Goal: Information Seeking & Learning: Learn about a topic

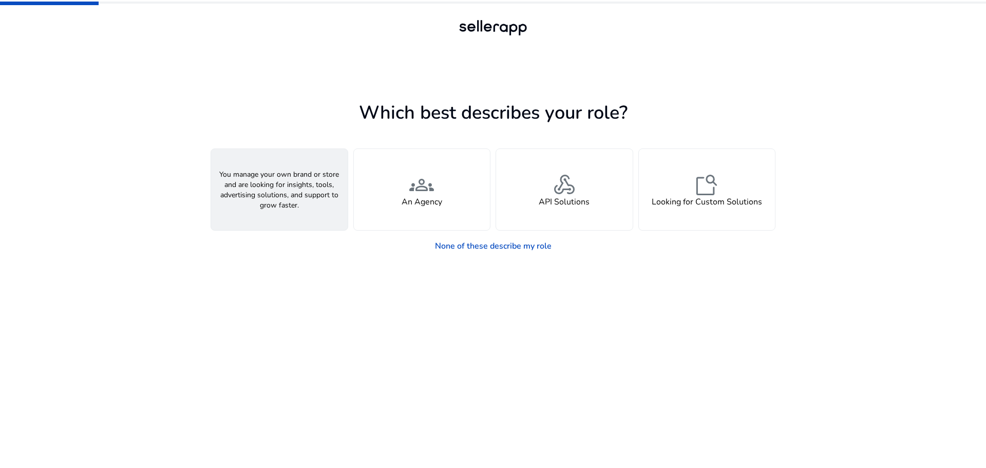
click at [306, 196] on div "person A Seller" at bounding box center [279, 189] width 137 height 81
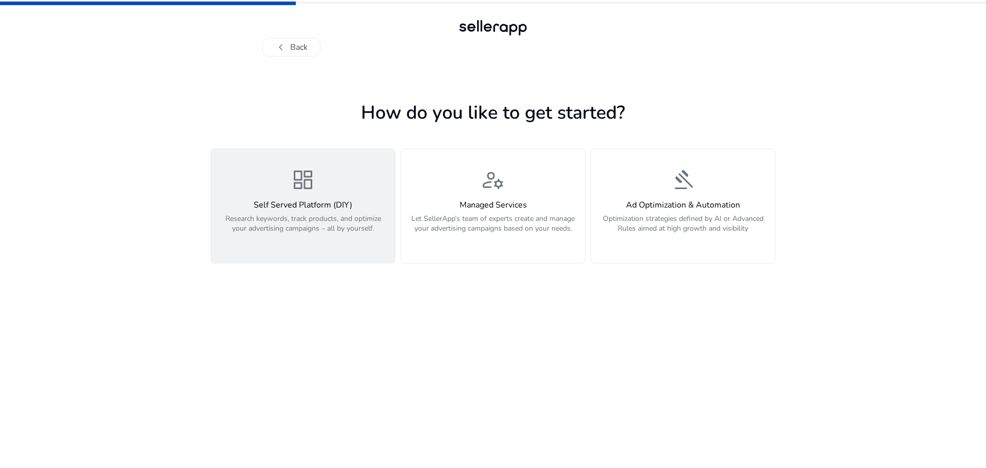
click at [307, 225] on p "Research keywords, track products, and optimize your advertising campaigns – al…" at bounding box center [303, 229] width 172 height 31
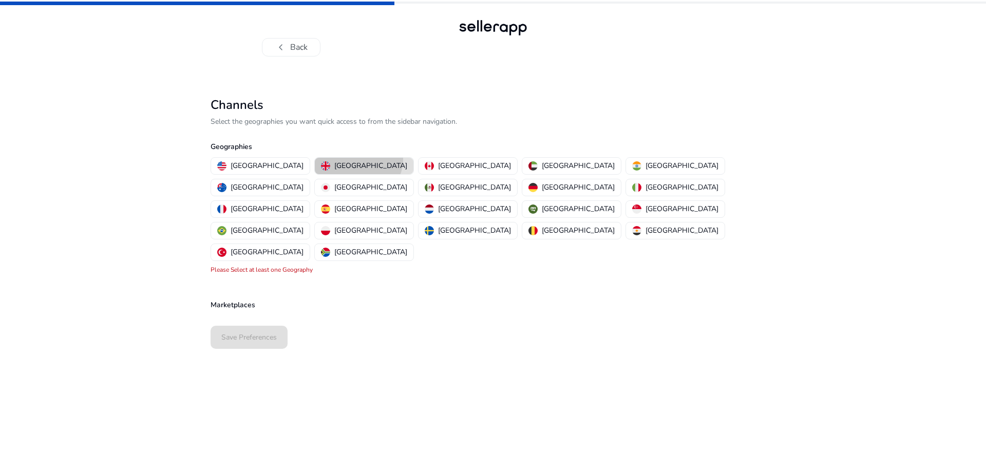
click at [329, 159] on button "United Kingdom" at bounding box center [364, 166] width 99 height 16
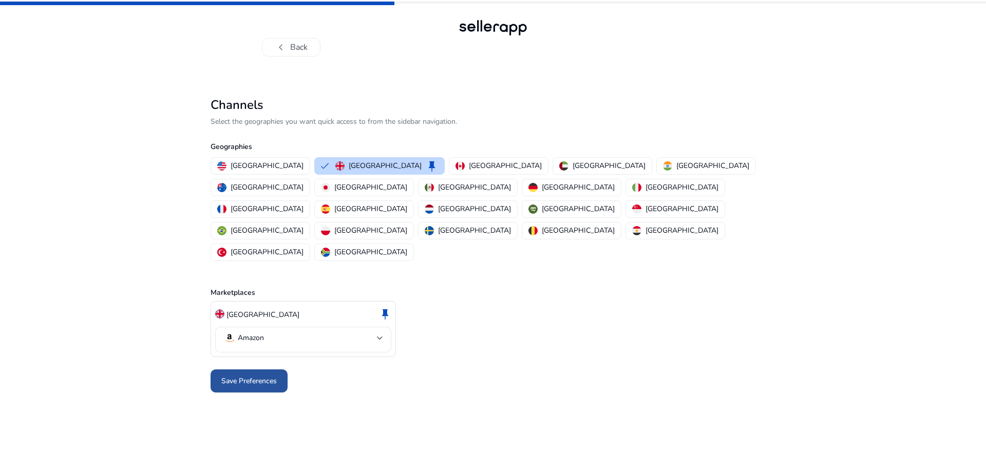
click at [259, 375] on span "Save Preferences" at bounding box center [248, 380] width 55 height 11
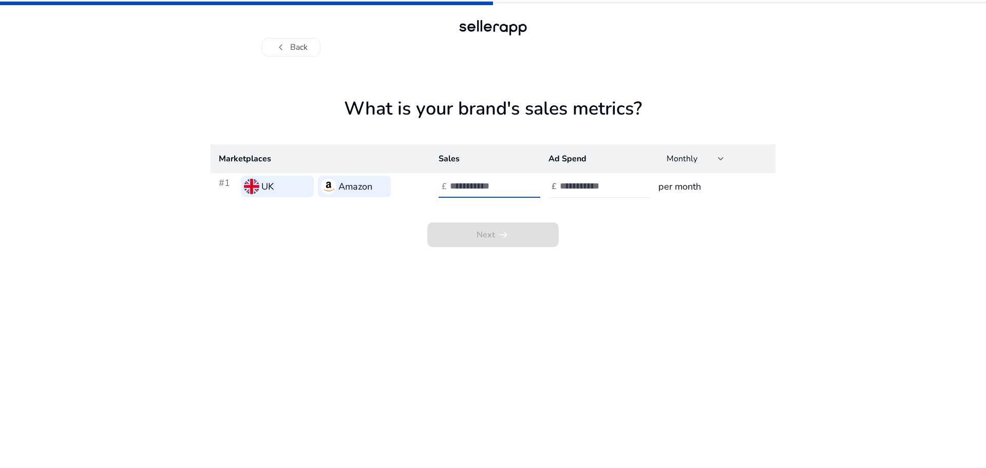
click at [475, 185] on input "number" at bounding box center [484, 185] width 69 height 11
type input "**"
click at [513, 189] on input "**" at bounding box center [484, 185] width 69 height 11
type input "**"
click at [564, 182] on input "number" at bounding box center [594, 185] width 69 height 11
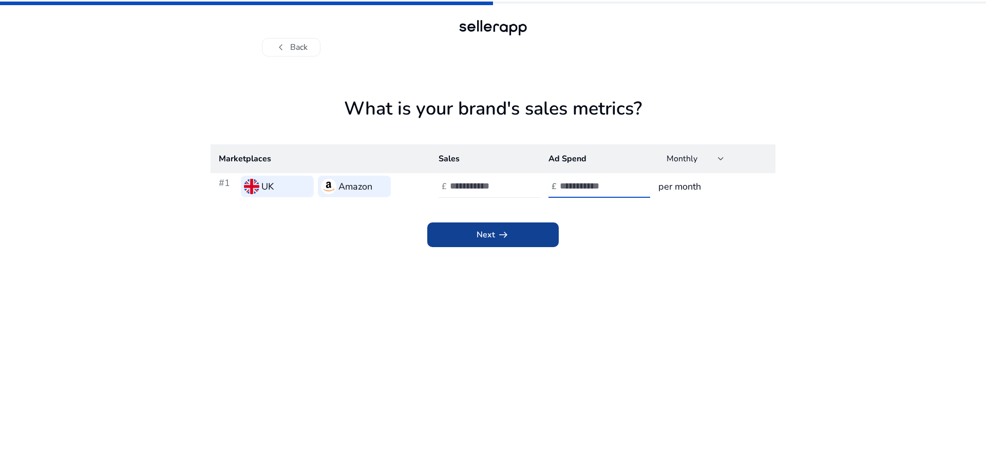
type input "**"
click at [526, 229] on span at bounding box center [492, 234] width 131 height 25
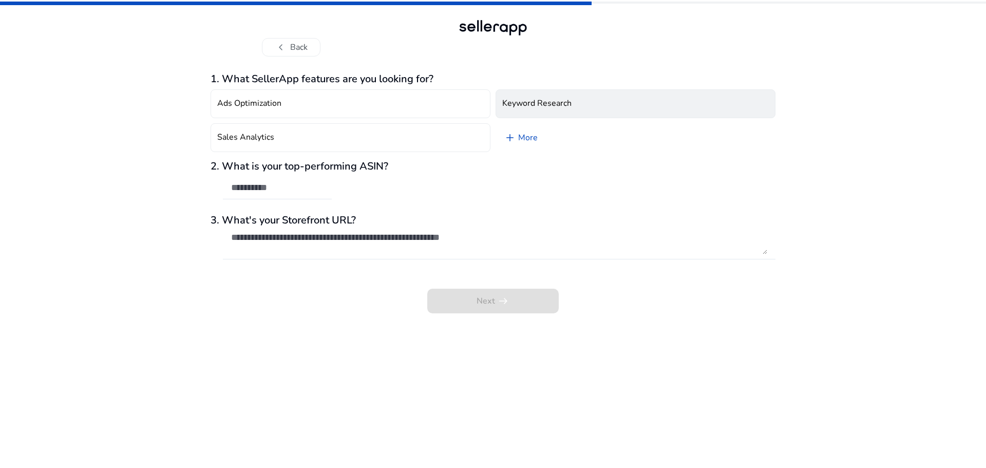
click at [512, 105] on h4 "Keyword Research" at bounding box center [536, 104] width 69 height 10
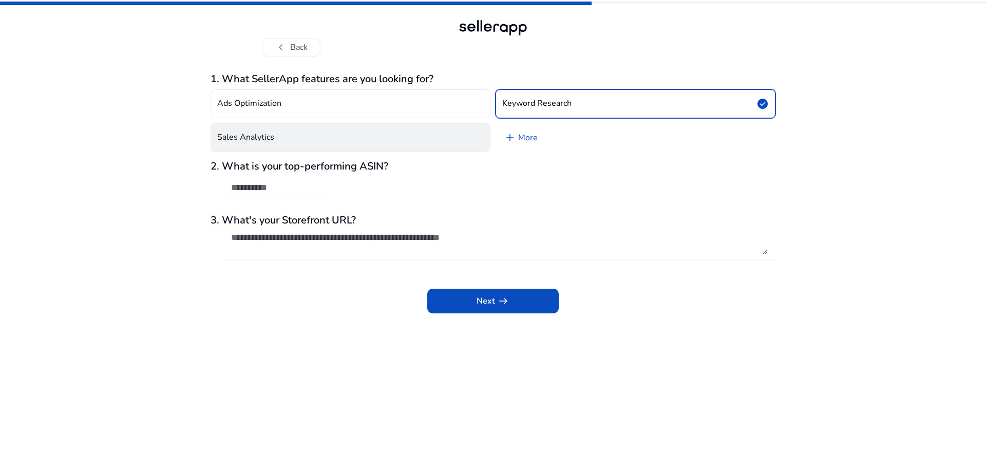
click at [434, 135] on button "Sales Analytics" at bounding box center [351, 137] width 280 height 29
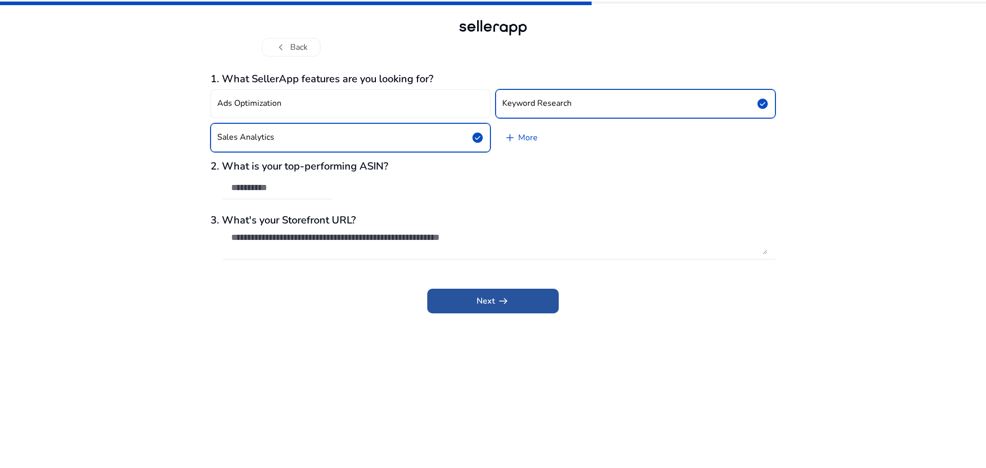
click at [473, 299] on span at bounding box center [492, 301] width 131 height 25
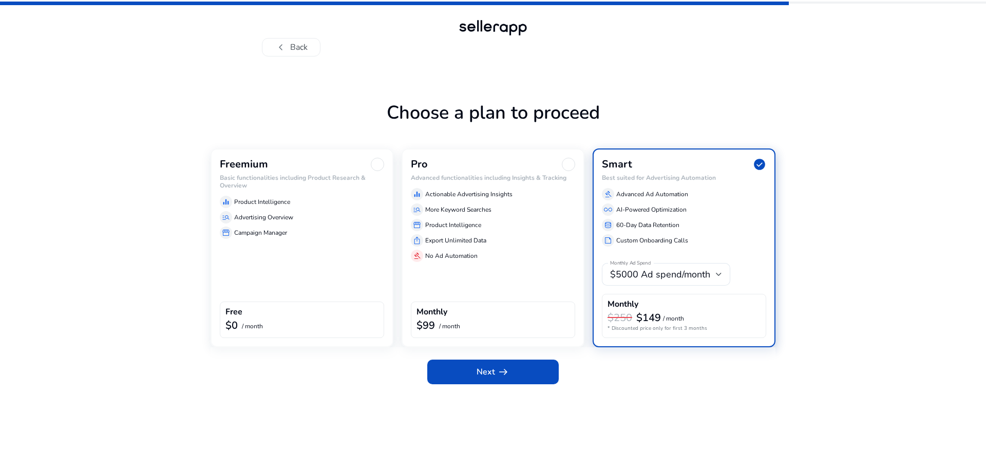
click at [293, 236] on div "storefront Campaign Manager" at bounding box center [302, 233] width 164 height 12
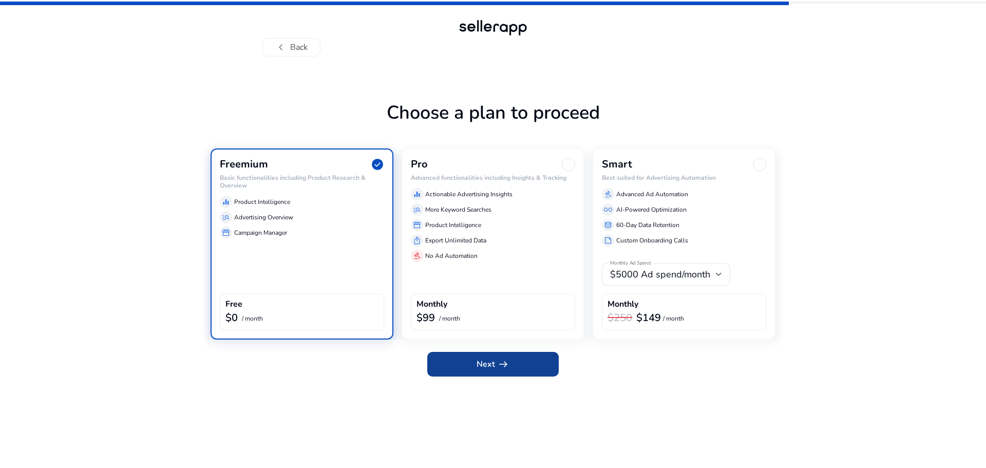
click at [467, 358] on span at bounding box center [492, 364] width 131 height 25
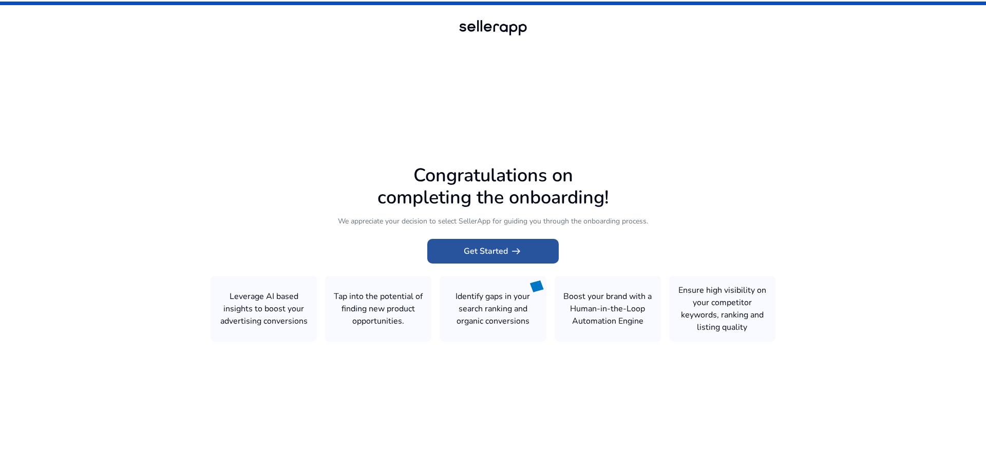
click at [483, 250] on span "Get Started arrow_right_alt" at bounding box center [493, 251] width 59 height 12
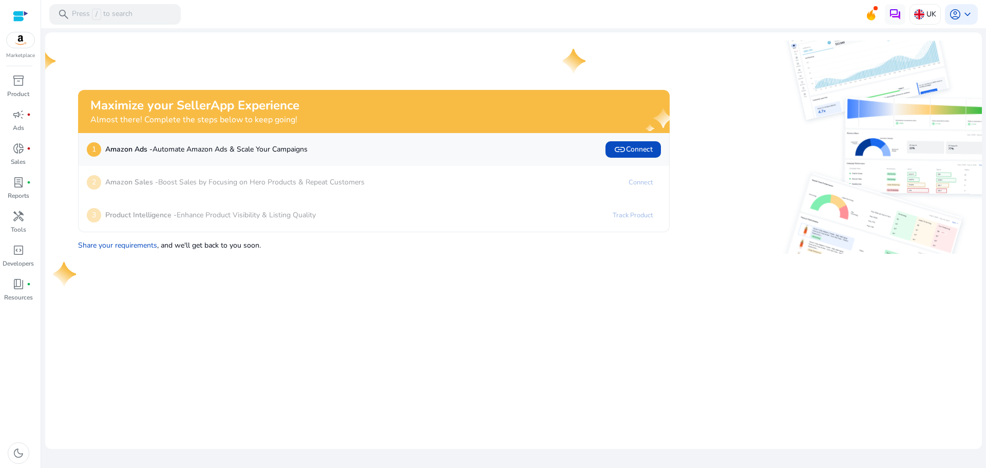
click at [329, 182] on p "Amazon Sales - Boost Sales by Focusing on Hero Products & Repeat Customers" at bounding box center [234, 182] width 259 height 11
click at [99, 190] on div "2 Amazon Sales - Boost Sales by Focusing on Hero Products & Repeat Customers" at bounding box center [226, 182] width 278 height 16
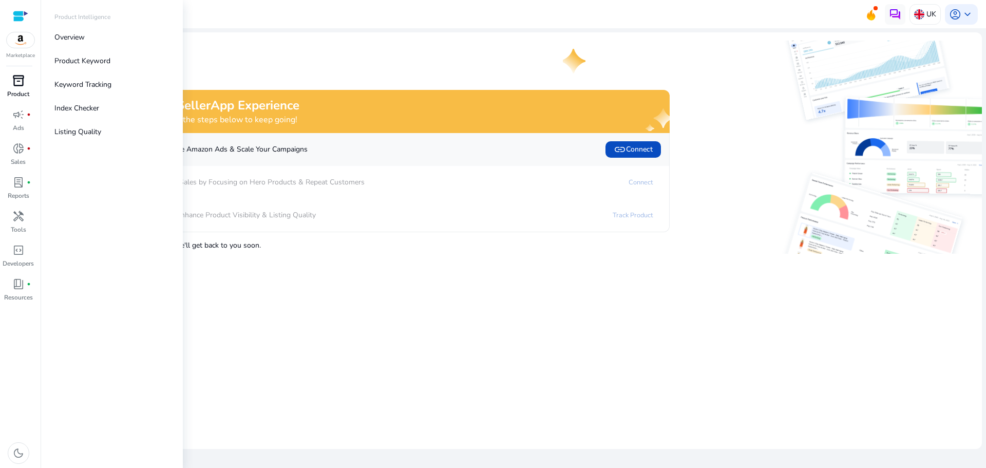
click at [23, 82] on span "inventory_2" at bounding box center [18, 80] width 12 height 12
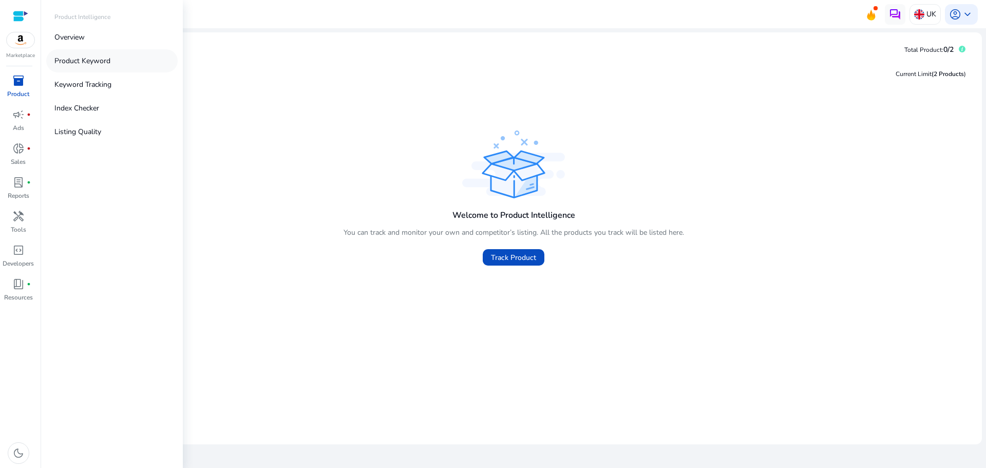
click at [69, 65] on p "Product Keyword" at bounding box center [82, 60] width 56 height 11
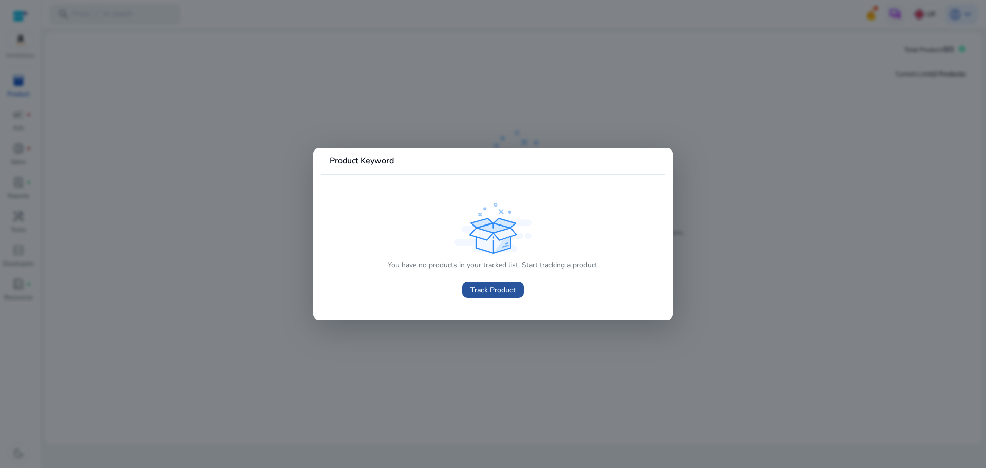
click at [499, 290] on span "Track Product" at bounding box center [492, 290] width 45 height 11
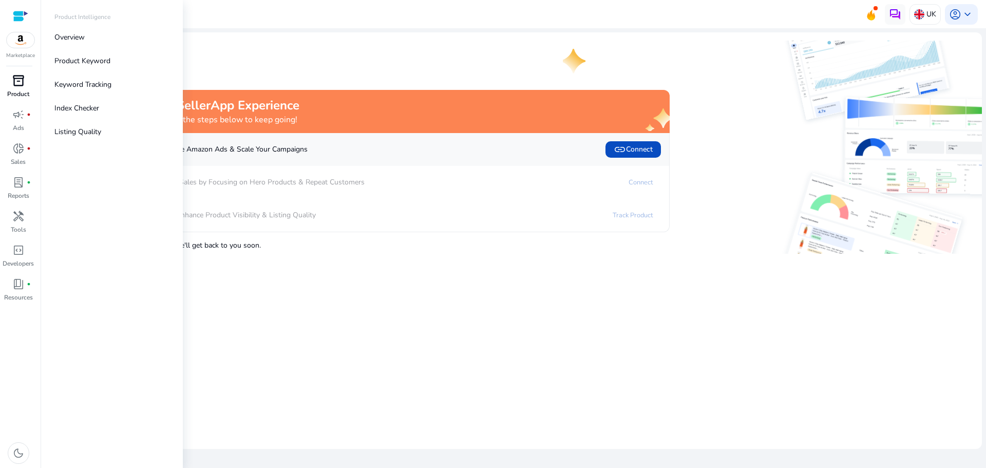
click at [13, 74] on span "inventory_2" at bounding box center [18, 80] width 12 height 12
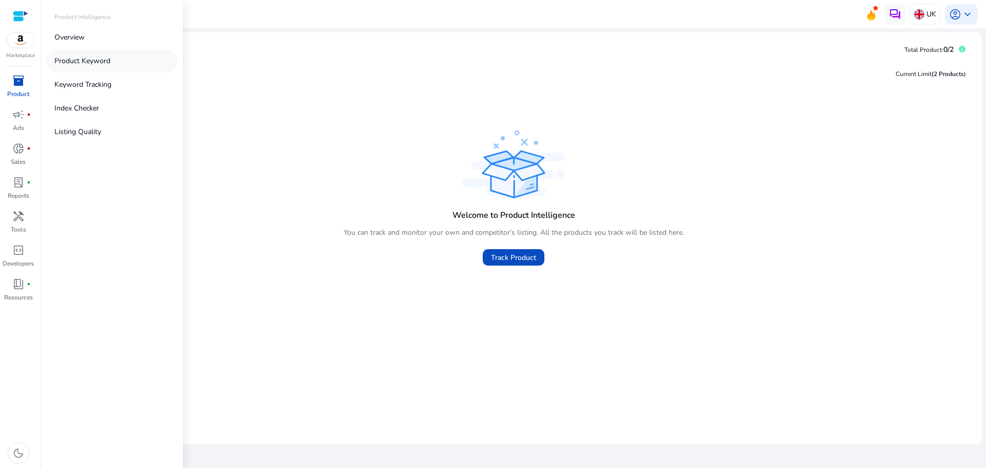
click at [108, 56] on p "Product Keyword" at bounding box center [82, 60] width 56 height 11
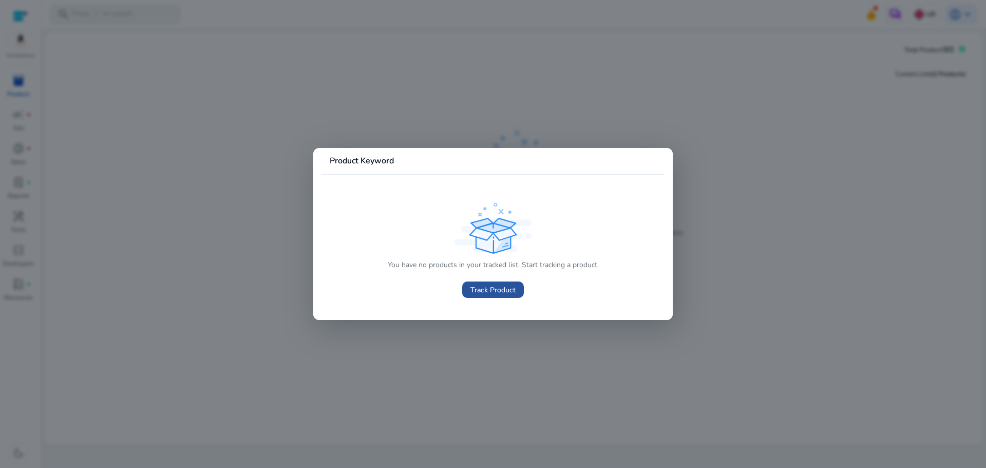
click at [506, 292] on span "Track Product" at bounding box center [492, 290] width 45 height 11
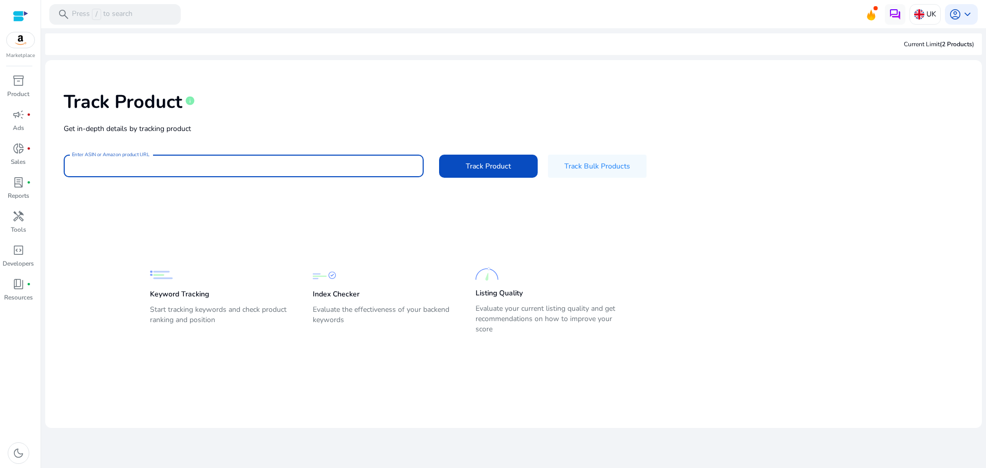
click at [316, 167] on input "Enter ASIN or Amazon product URL" at bounding box center [244, 165] width 344 height 11
type input "**********"
click at [439, 155] on button "Track Product" at bounding box center [488, 166] width 99 height 23
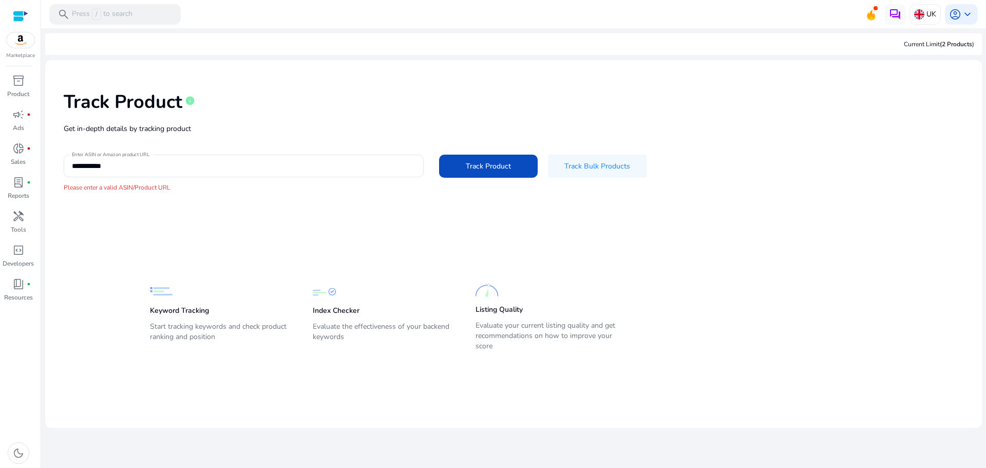
click at [180, 305] on div "Keyword Tracking Start tracking keywords and check product ranking and position" at bounding box center [221, 316] width 142 height 73
click at [182, 317] on div "Keyword Tracking Start tracking keywords and check product ranking and position" at bounding box center [221, 316] width 142 height 73
click at [498, 160] on span at bounding box center [488, 166] width 99 height 25
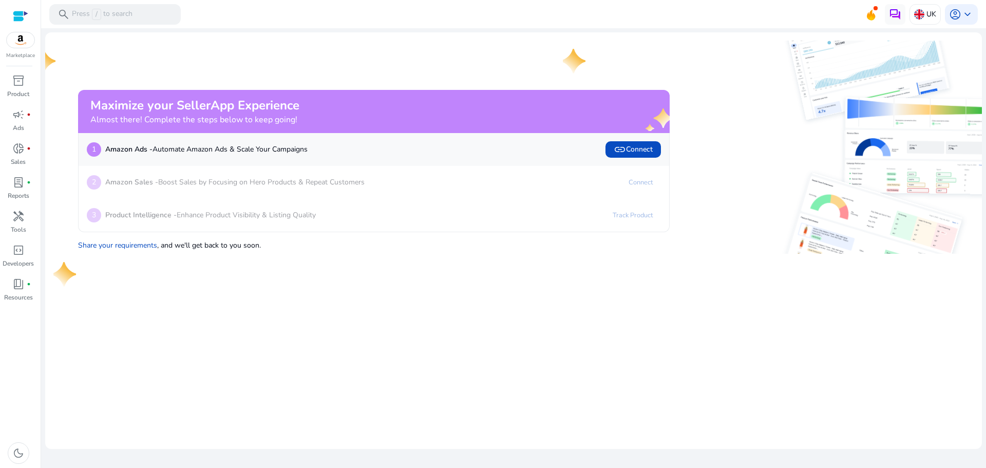
click at [15, 18] on div at bounding box center [20, 16] width 15 height 12
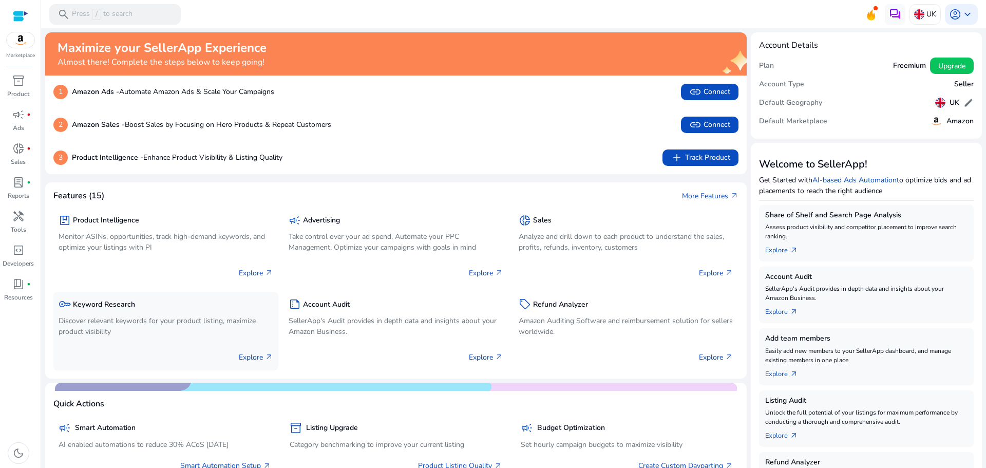
click at [247, 359] on p "Explore arrow_outward" at bounding box center [256, 357] width 34 height 11
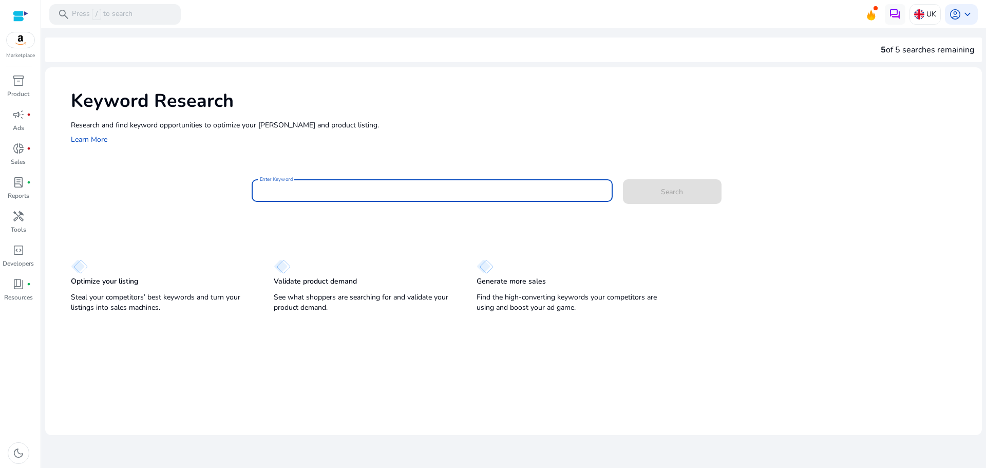
click at [356, 193] on input "Enter Keyword" at bounding box center [432, 190] width 345 height 11
type input "**********"
click at [623, 179] on button "Search" at bounding box center [672, 191] width 99 height 25
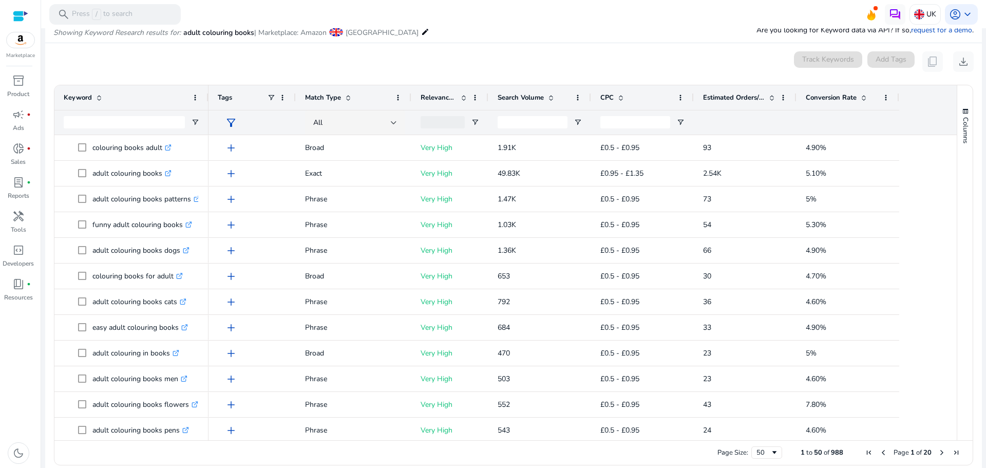
scroll to position [122, 0]
click at [279, 101] on span at bounding box center [282, 97] width 8 height 8
click at [682, 100] on span at bounding box center [680, 97] width 8 height 8
click at [581, 97] on span at bounding box center [578, 97] width 8 height 8
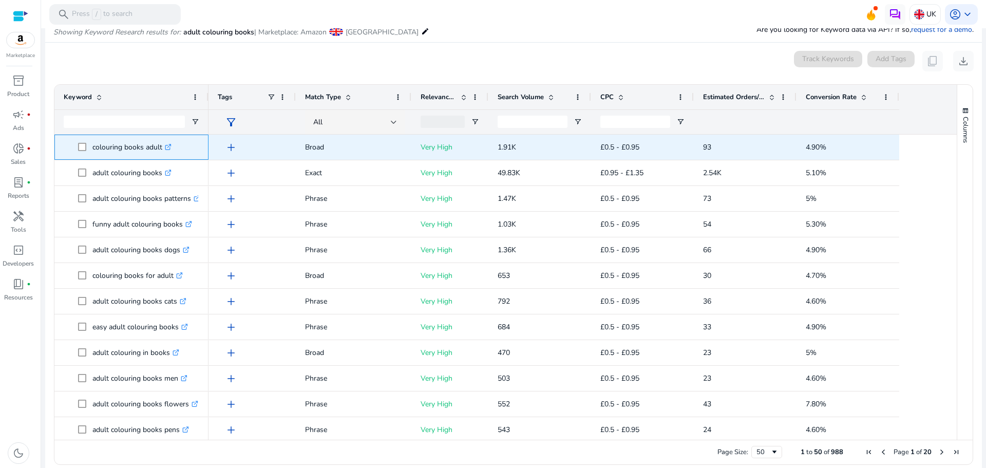
click at [172, 147] on icon ".st0{fill:#2c8af8}" at bounding box center [168, 147] width 7 height 7
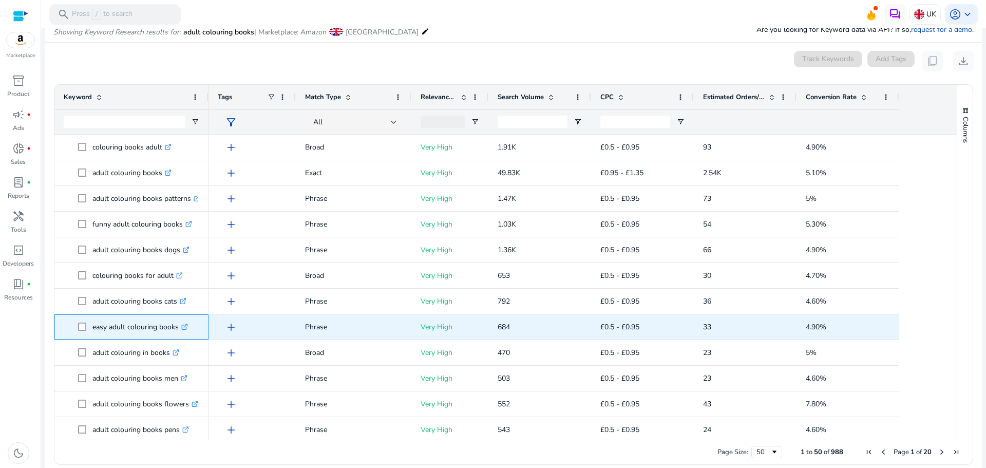
click at [183, 325] on icon ".st0{fill:#2c8af8}" at bounding box center [184, 327] width 7 height 7
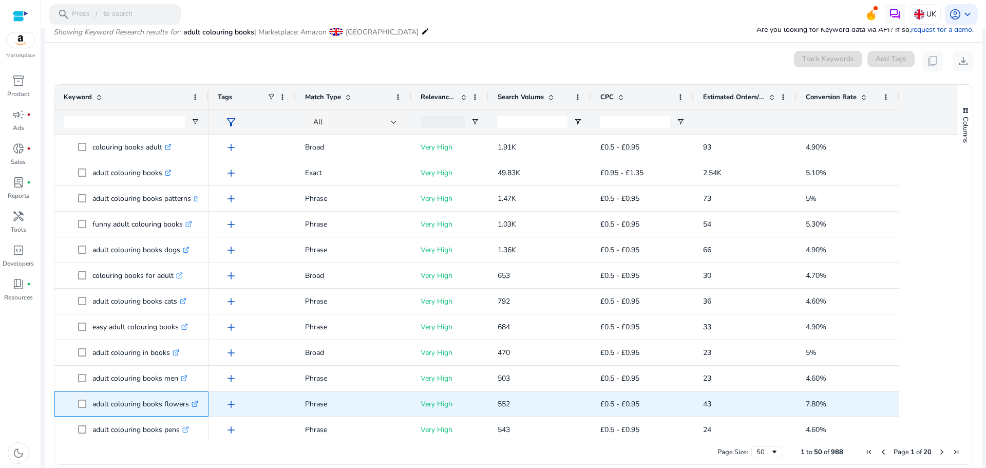
click at [194, 406] on icon at bounding box center [194, 404] width 5 height 5
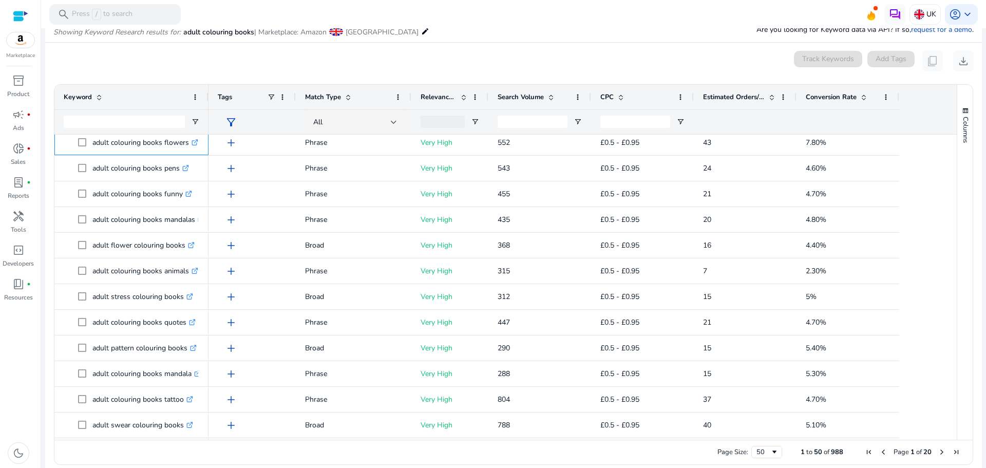
scroll to position [0, 0]
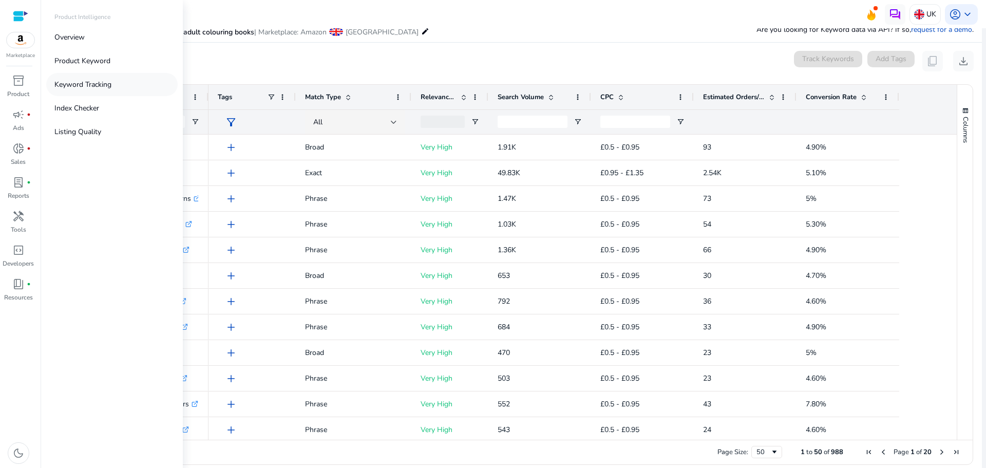
click at [71, 80] on p "Keyword Tracking" at bounding box center [82, 84] width 57 height 11
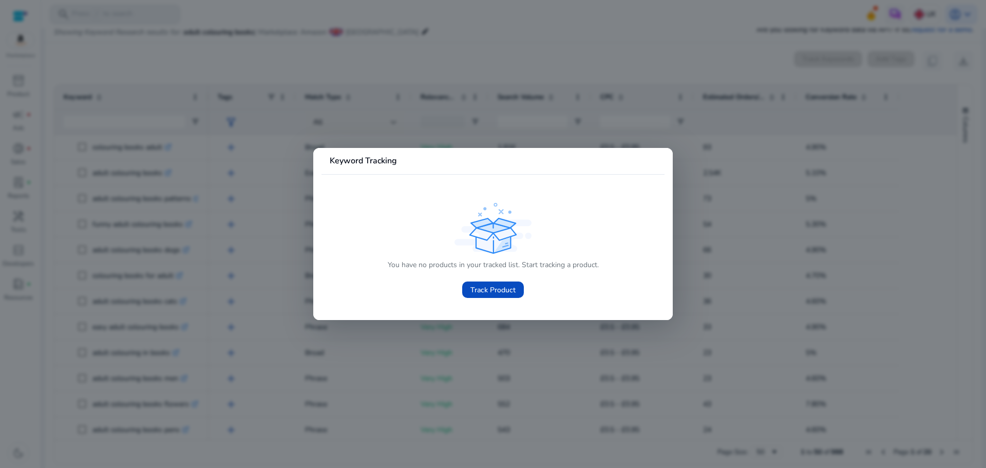
click at [557, 68] on div at bounding box center [493, 234] width 986 height 468
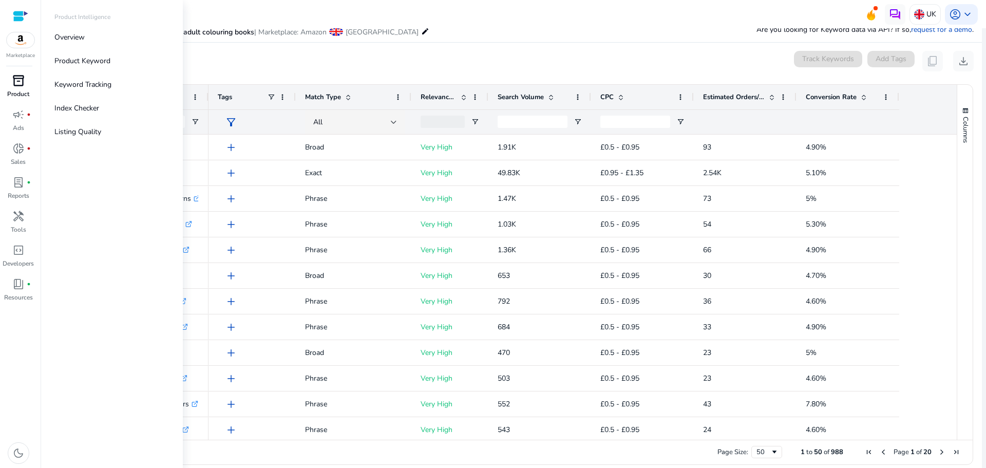
click at [26, 84] on div "inventory_2" at bounding box center [18, 80] width 29 height 16
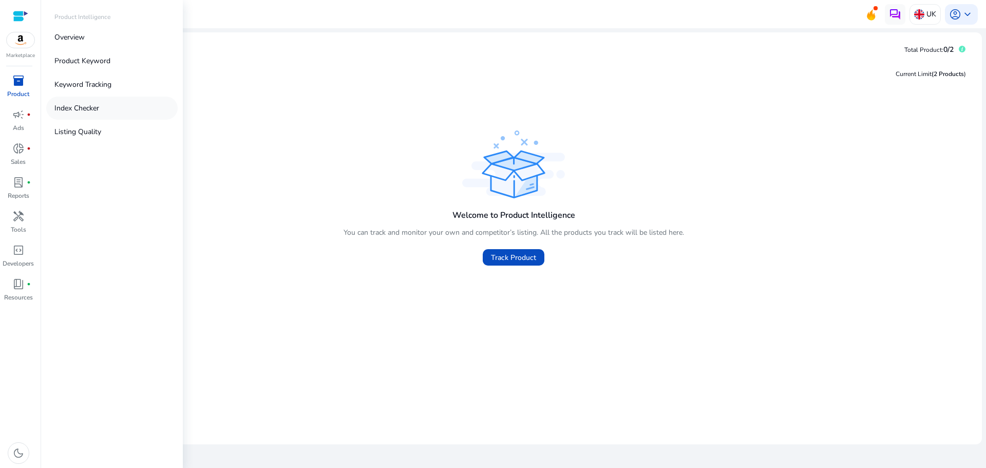
click at [98, 104] on p "Index Checker" at bounding box center [76, 108] width 45 height 11
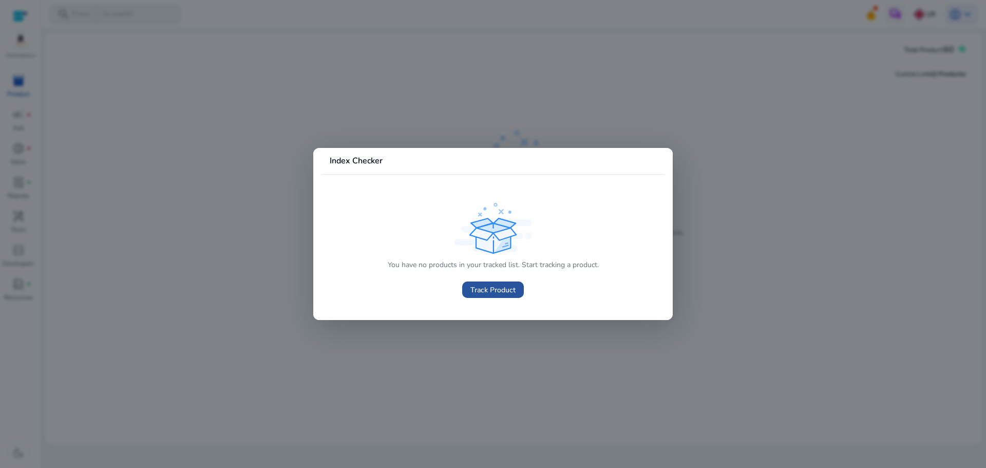
click at [486, 285] on span "Track Product" at bounding box center [492, 290] width 45 height 11
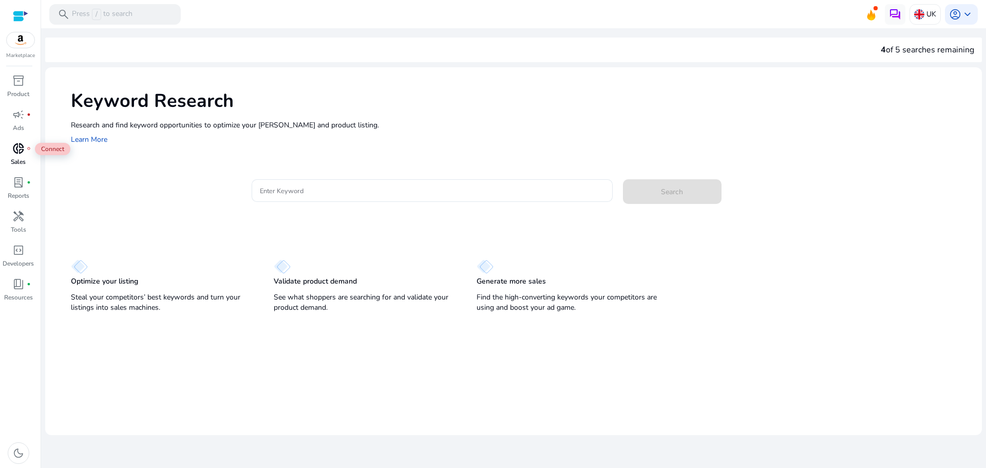
click at [25, 152] on div "donut_small fiber_manual_record" at bounding box center [18, 148] width 29 height 16
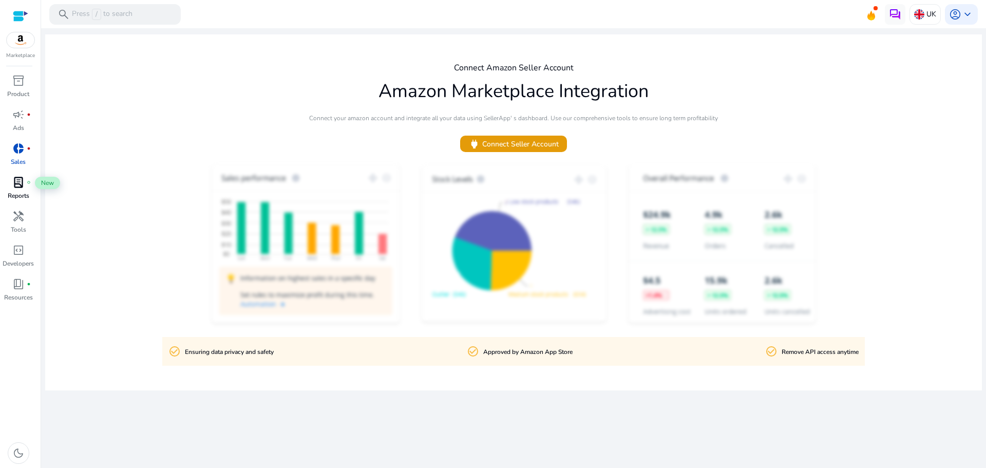
click at [26, 185] on div "lab_profile fiber_manual_record" at bounding box center [18, 182] width 29 height 16
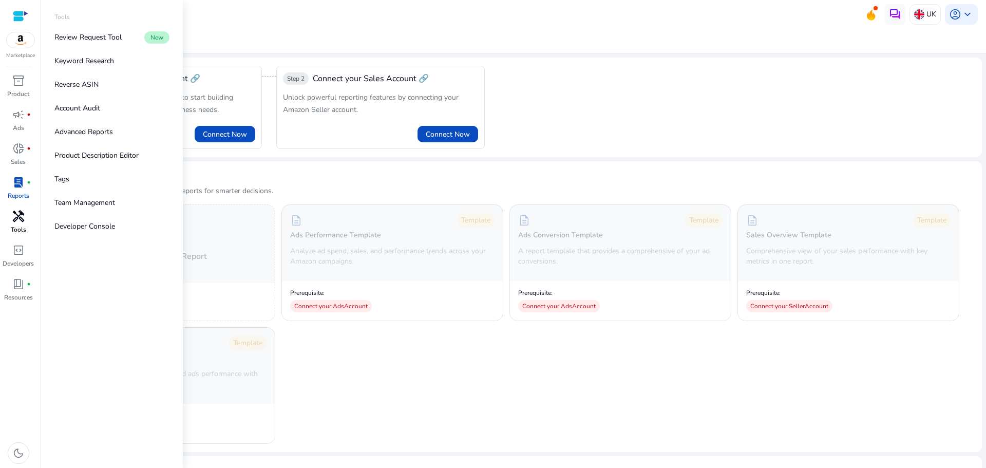
click at [18, 216] on span "handyman" at bounding box center [18, 216] width 12 height 12
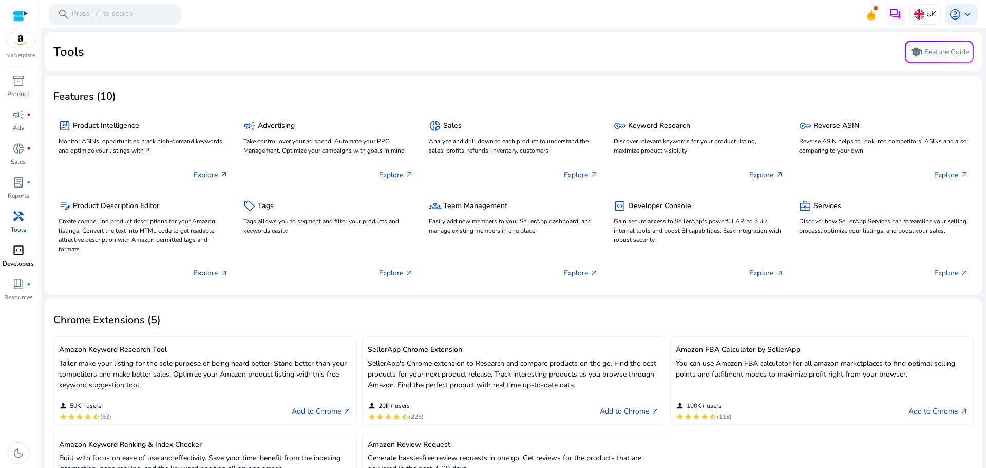
click at [21, 261] on p "Developers" at bounding box center [18, 263] width 31 height 9
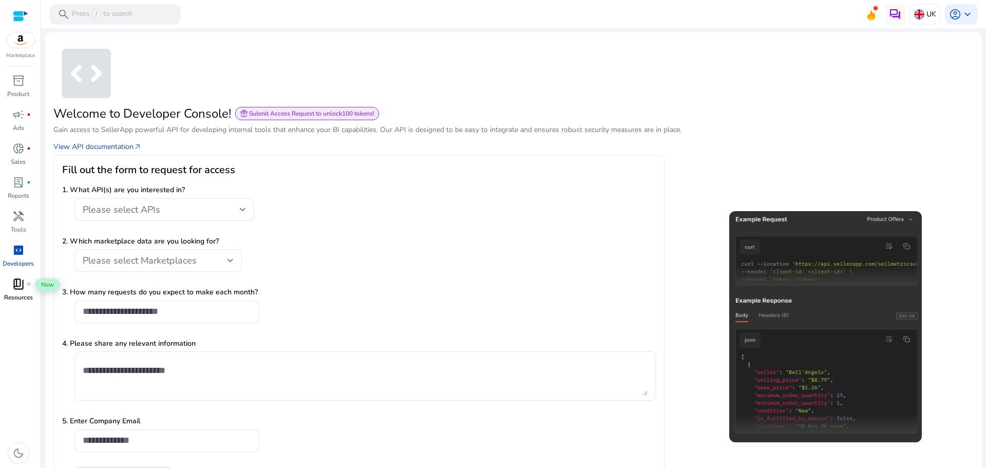
click at [21, 288] on span "book_4" at bounding box center [18, 284] width 12 height 12
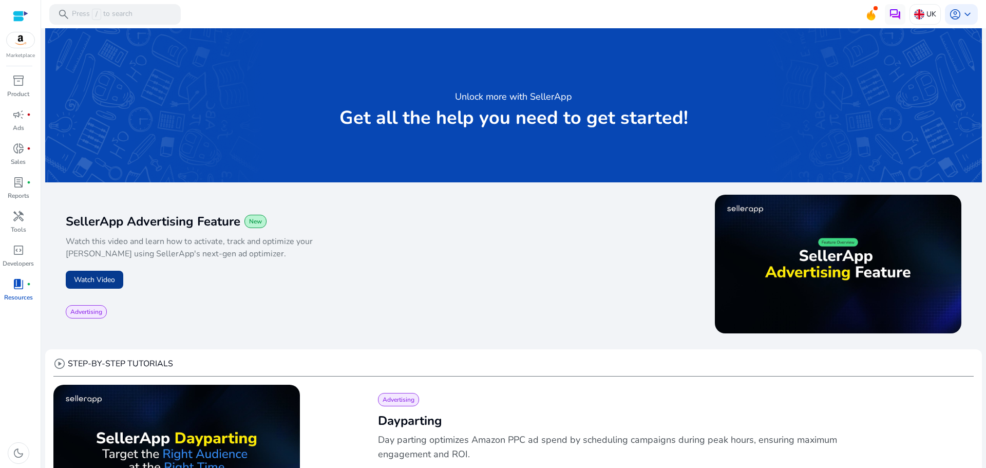
click at [93, 282] on button "Watch Video" at bounding box center [95, 280] width 58 height 18
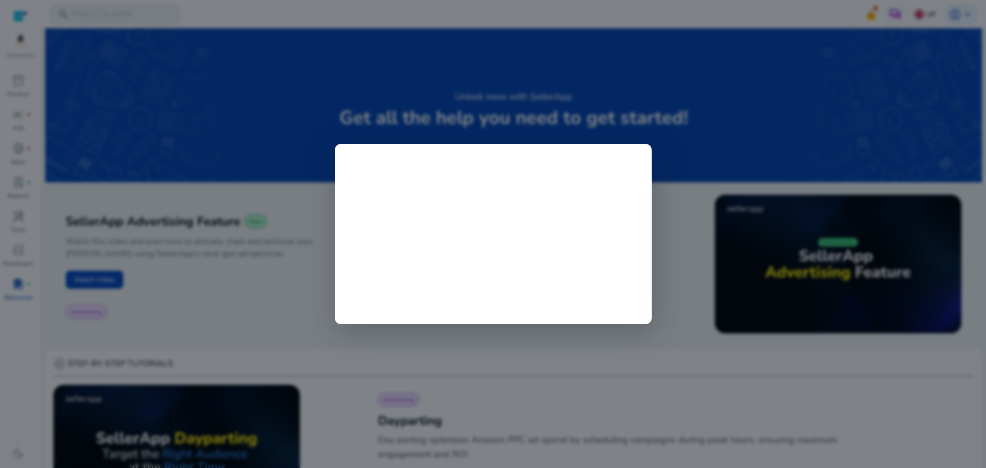
click at [674, 144] on div at bounding box center [493, 234] width 986 height 468
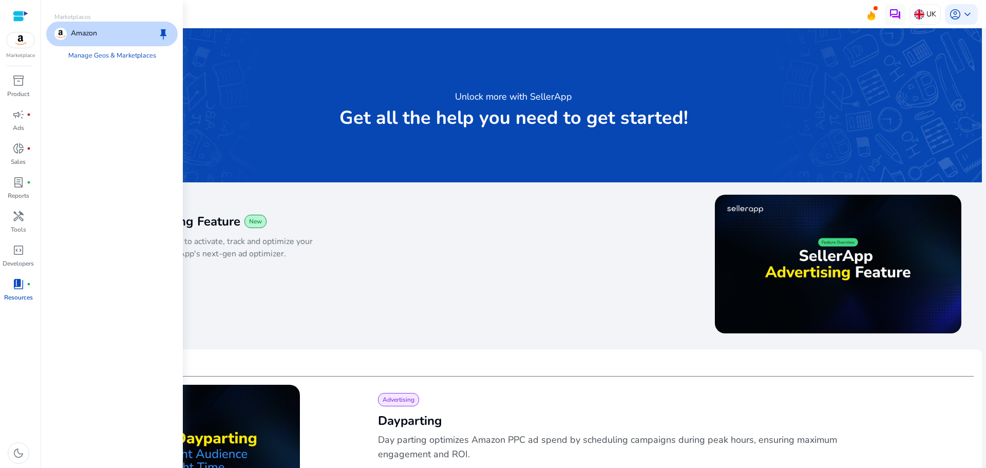
click at [24, 40] on img at bounding box center [21, 39] width 28 height 15
click at [86, 29] on p "Amazon" at bounding box center [84, 34] width 26 height 12
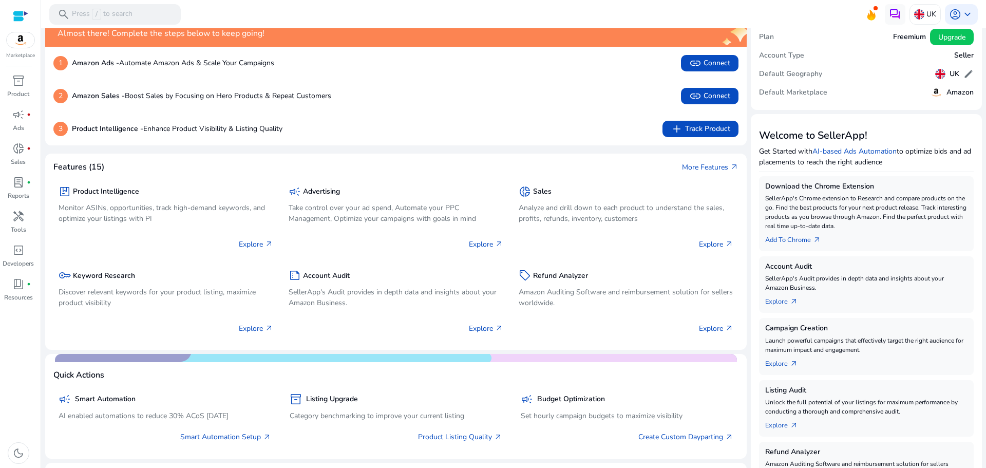
scroll to position [35, 0]
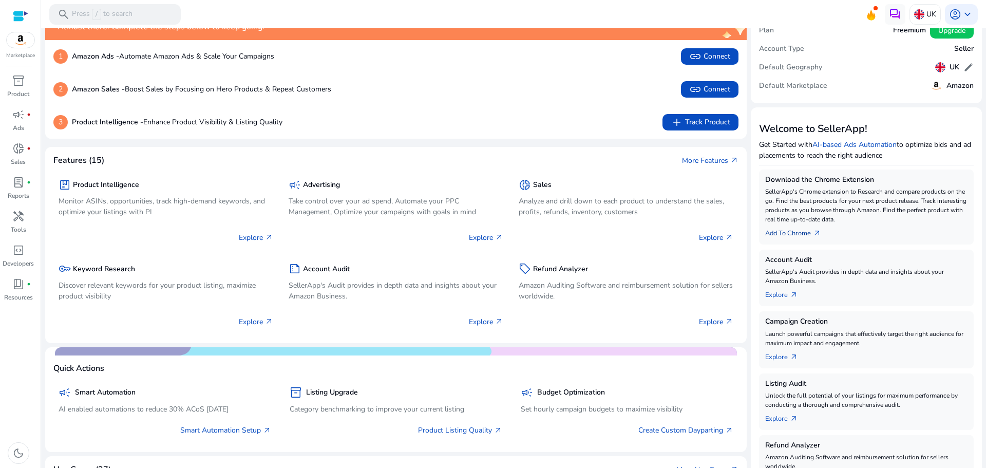
click at [800, 233] on link "Add To Chrome arrow_outward" at bounding box center [797, 231] width 64 height 14
click at [813, 233] on span "arrow_outward" at bounding box center [817, 233] width 8 height 8
click at [796, 232] on link "Add To Chrome arrow_outward" at bounding box center [797, 231] width 64 height 14
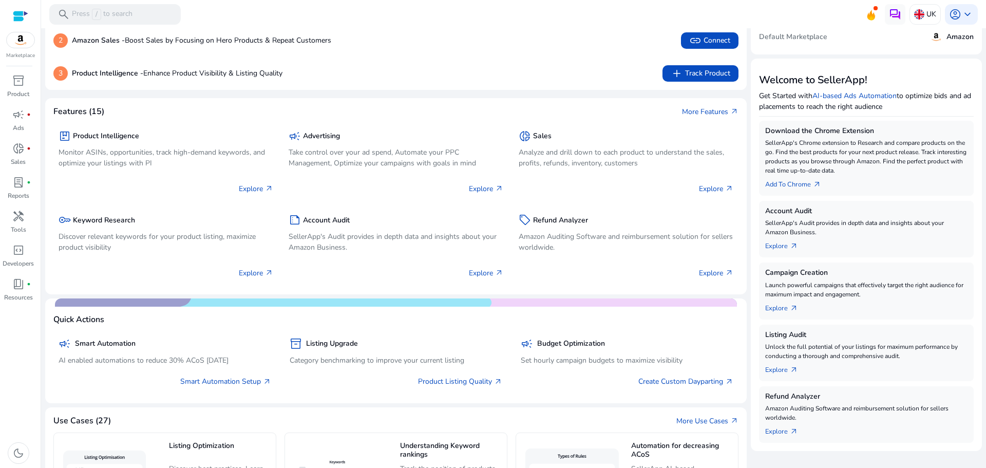
scroll to position [85, 0]
click at [775, 183] on link "Add To Chrome arrow_outward" at bounding box center [797, 181] width 64 height 14
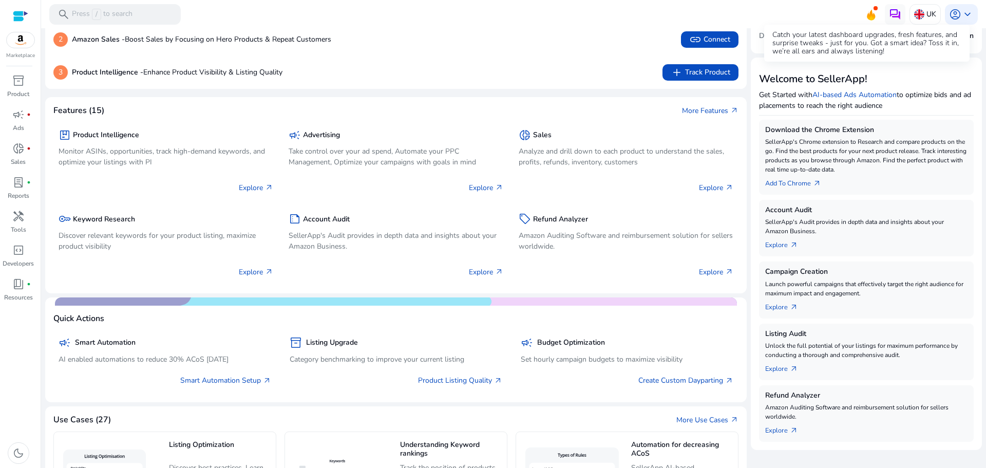
click at [868, 14] on icon at bounding box center [871, 15] width 8 height 11
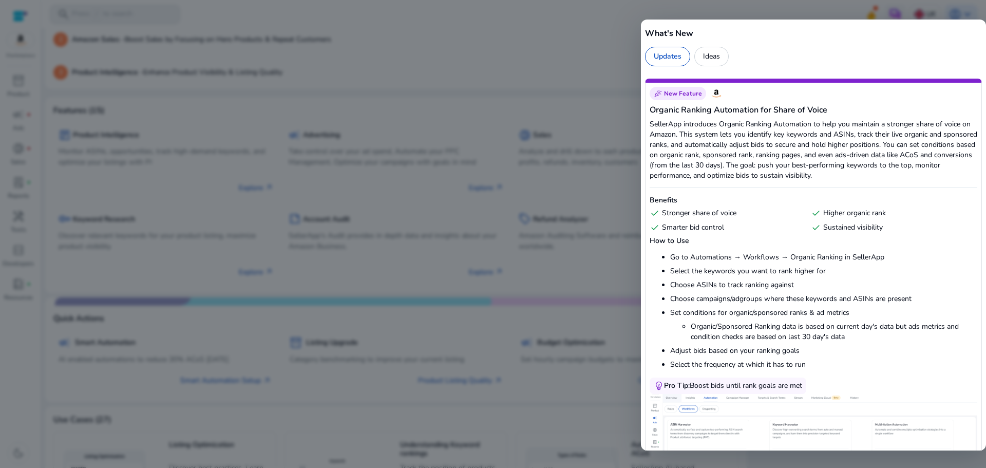
click at [597, 53] on div at bounding box center [493, 234] width 986 height 468
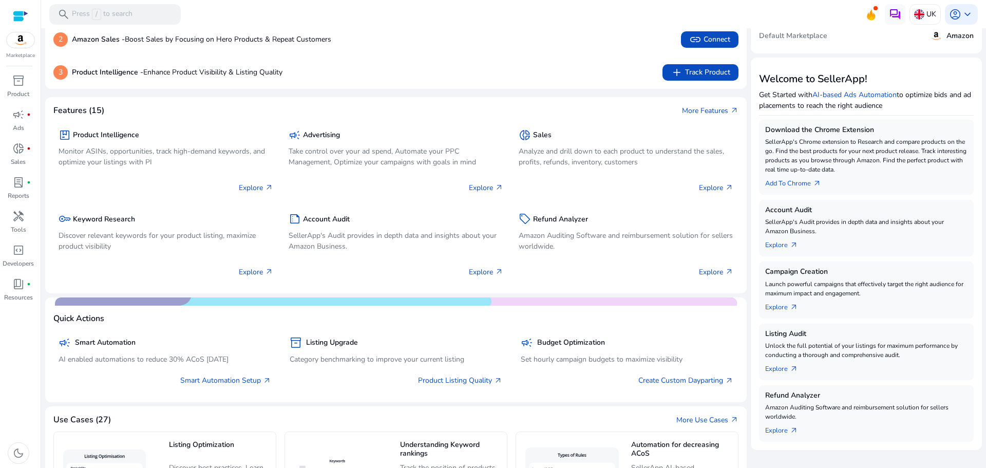
click at [597, 53] on div "2 Amazon Sales - Boost Sales by Focusing on Hero Products & Repeat Customers li…" at bounding box center [396, 39] width 702 height 33
click at [796, 187] on link "Add To Chrome arrow_outward" at bounding box center [797, 181] width 64 height 14
click at [780, 185] on link "Add To Chrome arrow_outward" at bounding box center [797, 181] width 64 height 14
click at [777, 245] on link "Explore arrow_outward" at bounding box center [785, 243] width 41 height 14
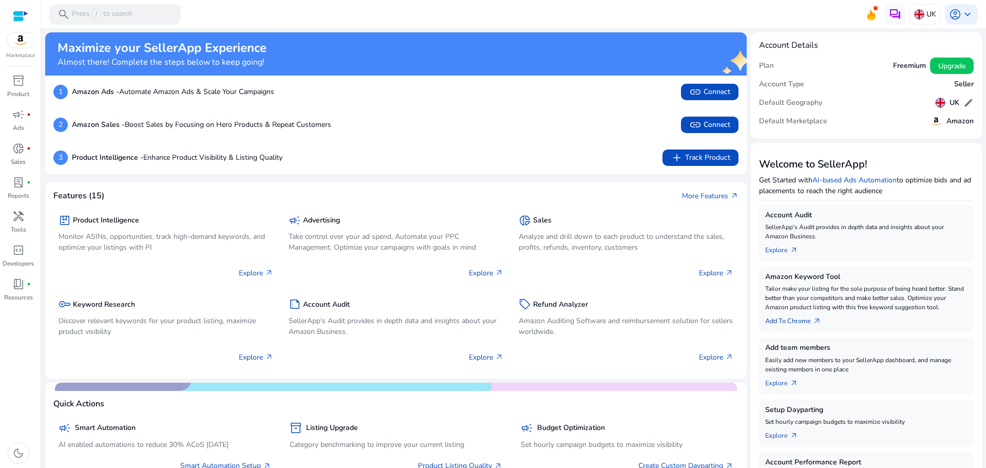
click at [802, 323] on link "Add To Chrome arrow_outward" at bounding box center [797, 319] width 64 height 14
click at [814, 323] on span "arrow_outward" at bounding box center [817, 321] width 8 height 8
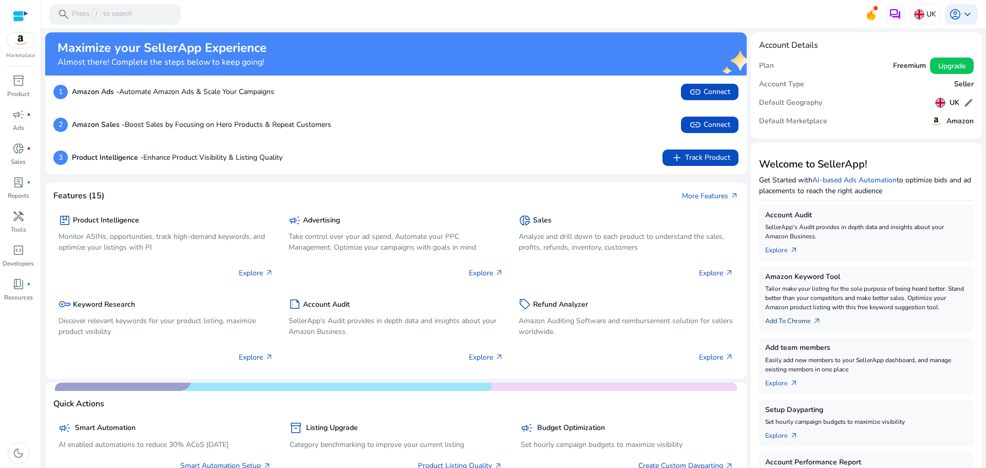
click at [814, 323] on span "arrow_outward" at bounding box center [817, 321] width 8 height 8
click at [967, 17] on span "keyboard_arrow_down" at bounding box center [968, 14] width 12 height 12
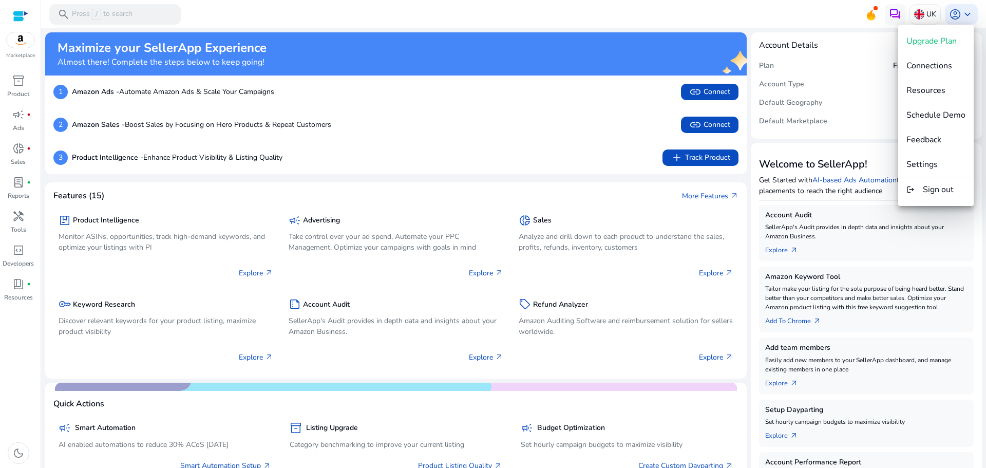
drag, startPoint x: 983, startPoint y: 189, endPoint x: 982, endPoint y: 218, distance: 29.8
click at [982, 218] on div at bounding box center [493, 234] width 986 height 468
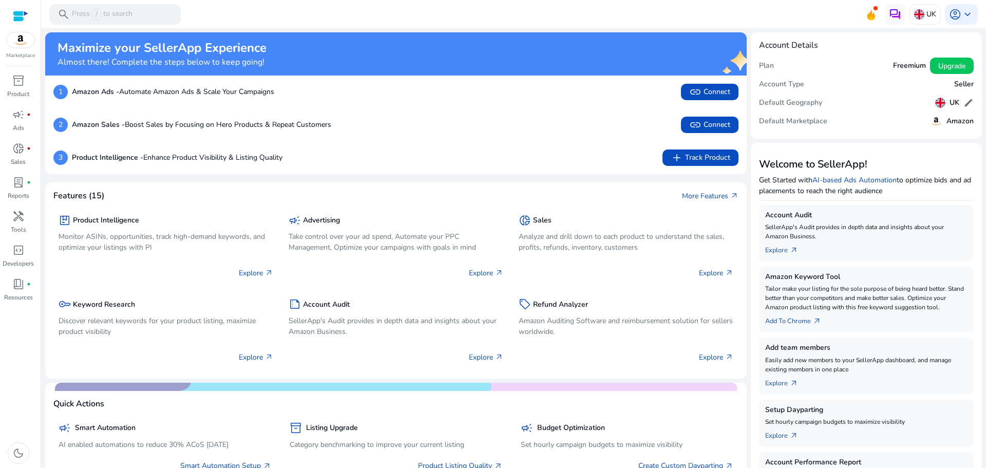
drag, startPoint x: 982, startPoint y: 218, endPoint x: 981, endPoint y: 315, distance: 97.1
click at [981, 315] on mat-sidenav-content "search Press / to search UK account_circle keyboard_arrow_down We are getting t…" at bounding box center [513, 234] width 945 height 468
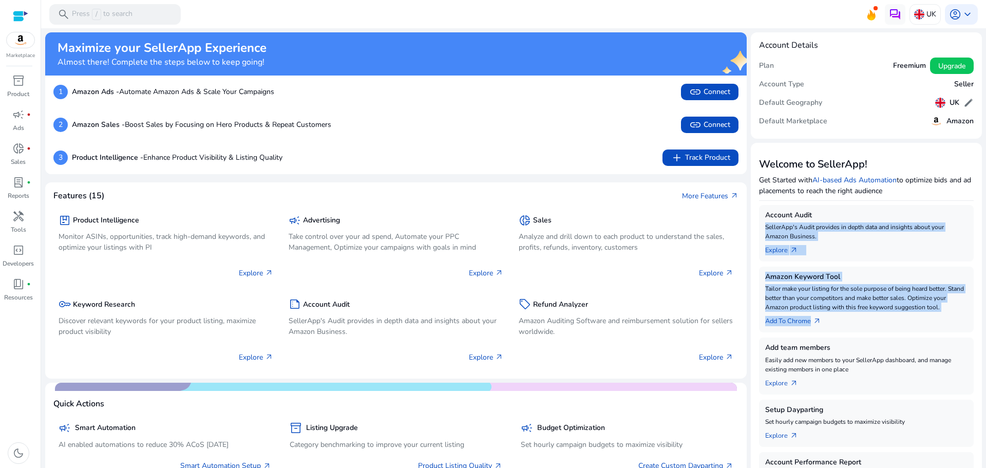
click at [981, 315] on mat-sidenav-content "search Press / to search UK account_circle keyboard_arrow_down We are getting t…" at bounding box center [513, 234] width 945 height 468
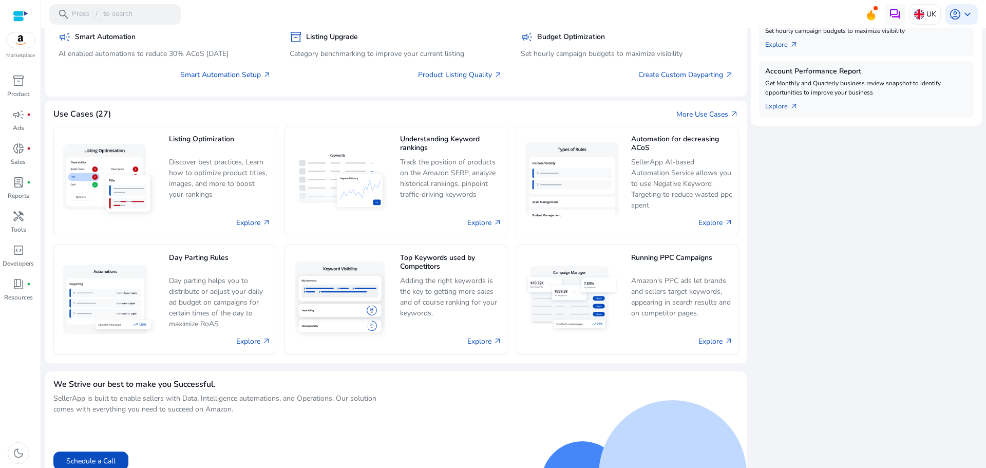
scroll to position [405, 0]
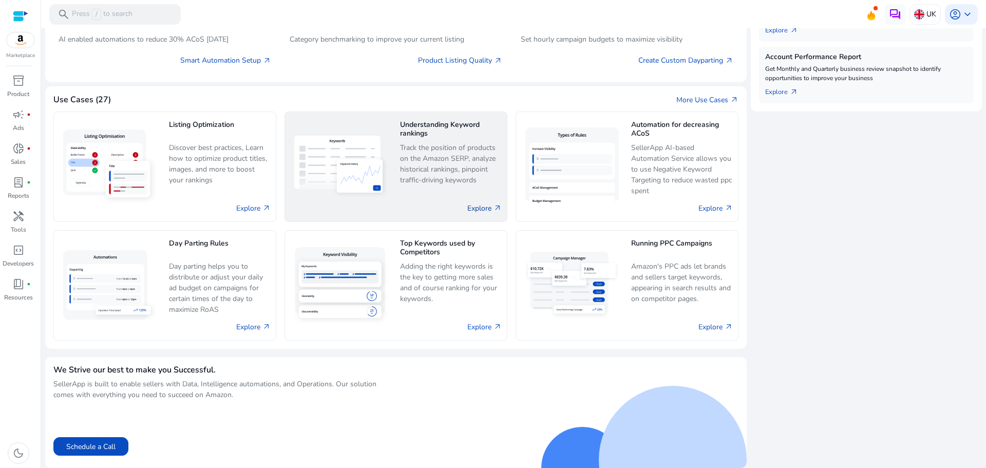
click at [485, 208] on link "Explore arrow_outward" at bounding box center [484, 208] width 34 height 11
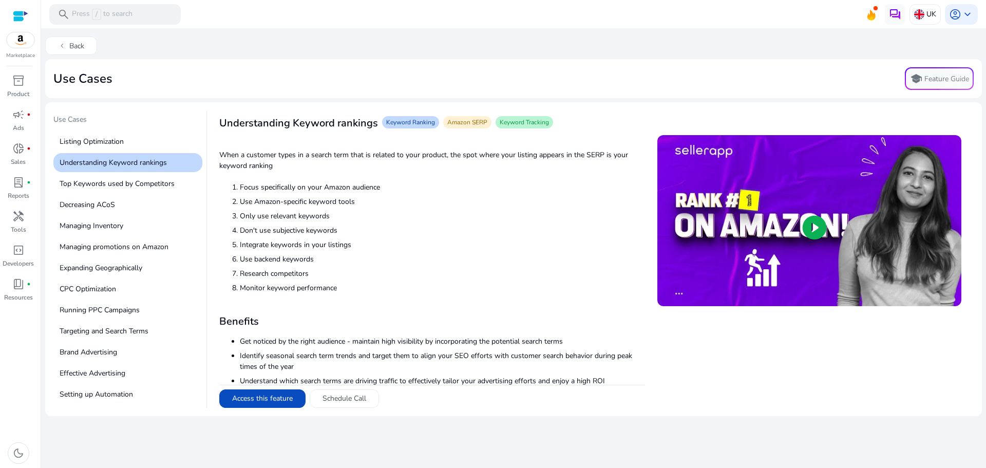
click at [808, 229] on span "play_circle" at bounding box center [814, 227] width 29 height 29
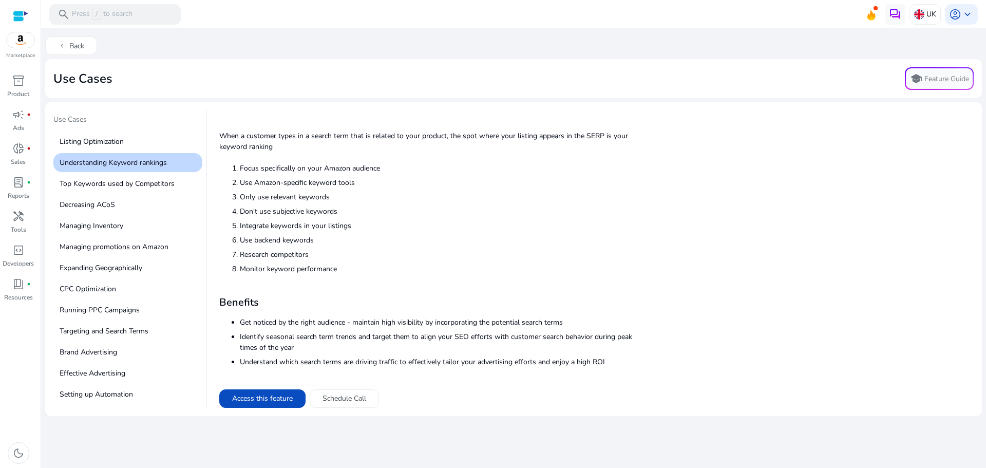
scroll to position [22, 0]
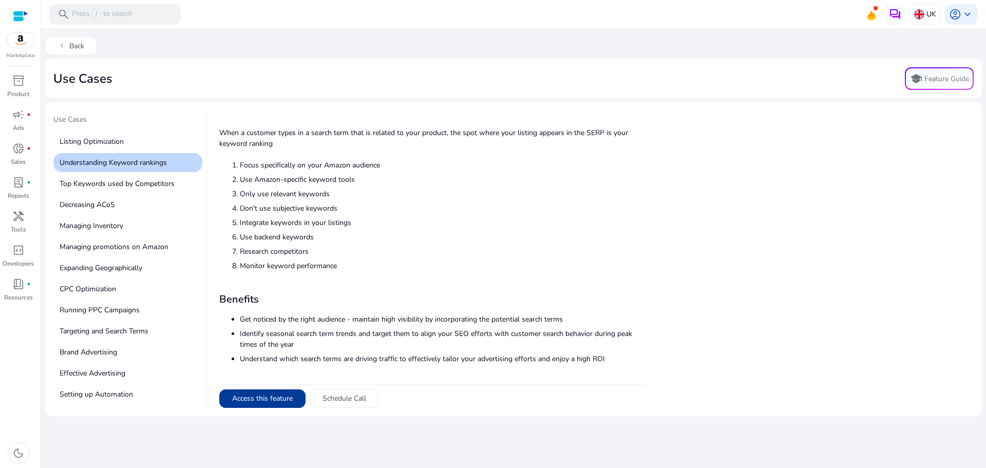
click at [265, 401] on button "Access this feature" at bounding box center [262, 398] width 86 height 18
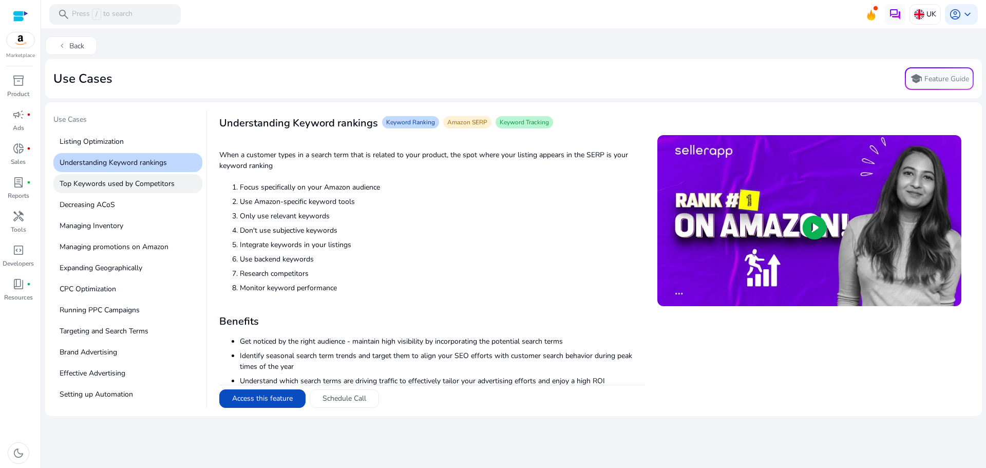
click at [119, 186] on p "Top Keywords used by Competitors" at bounding box center [127, 183] width 149 height 19
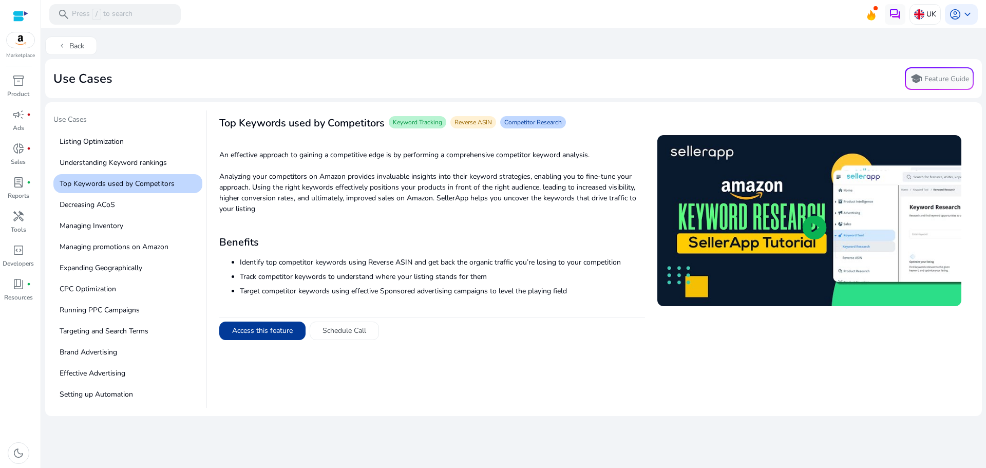
click at [267, 328] on button "Access this feature" at bounding box center [262, 331] width 86 height 18
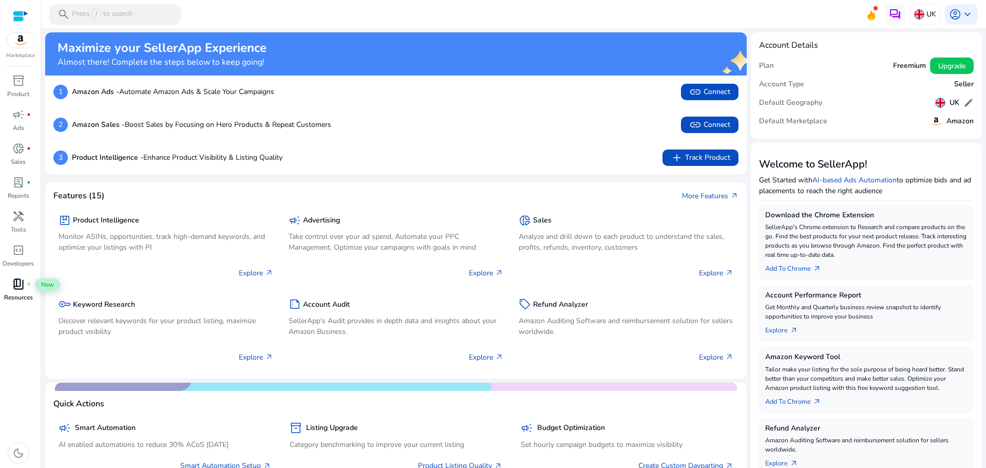
click at [24, 288] on span "book_4" at bounding box center [18, 284] width 12 height 12
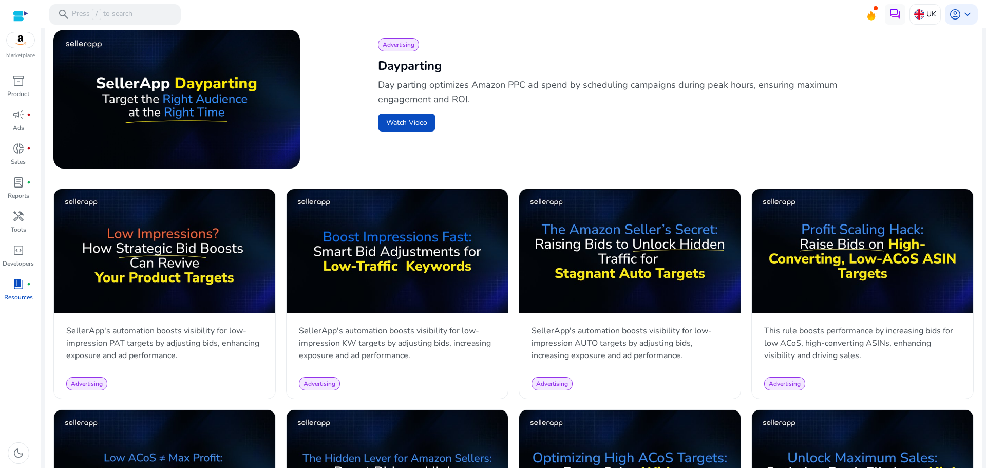
scroll to position [352, 0]
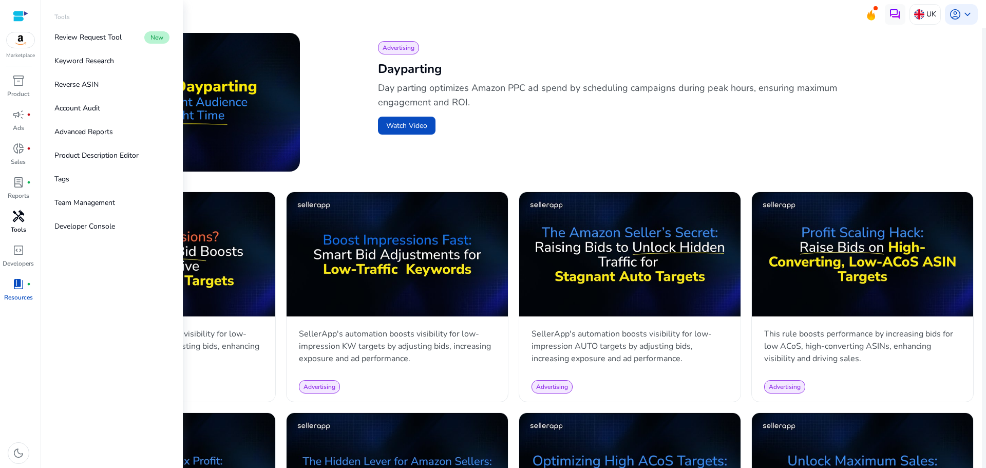
click at [17, 225] on p "Tools" at bounding box center [18, 229] width 15 height 9
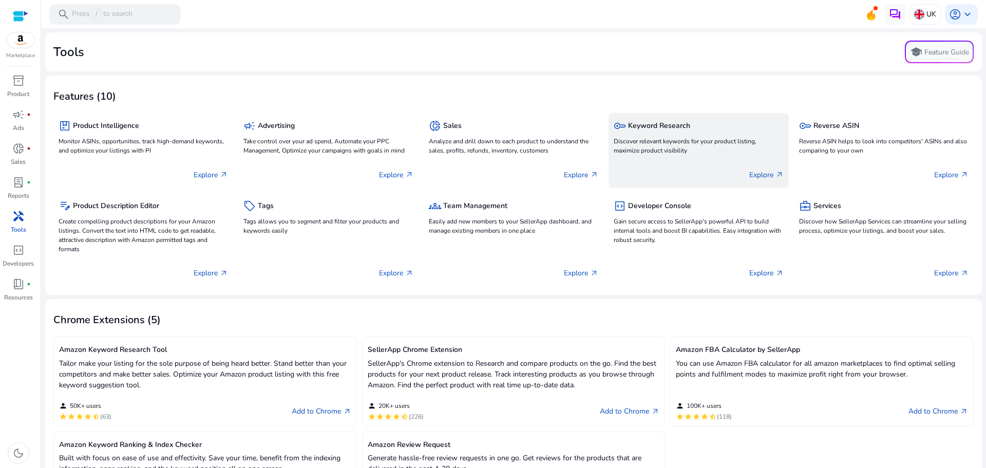
click at [760, 161] on div "Explore arrow_outward" at bounding box center [698, 171] width 169 height 26
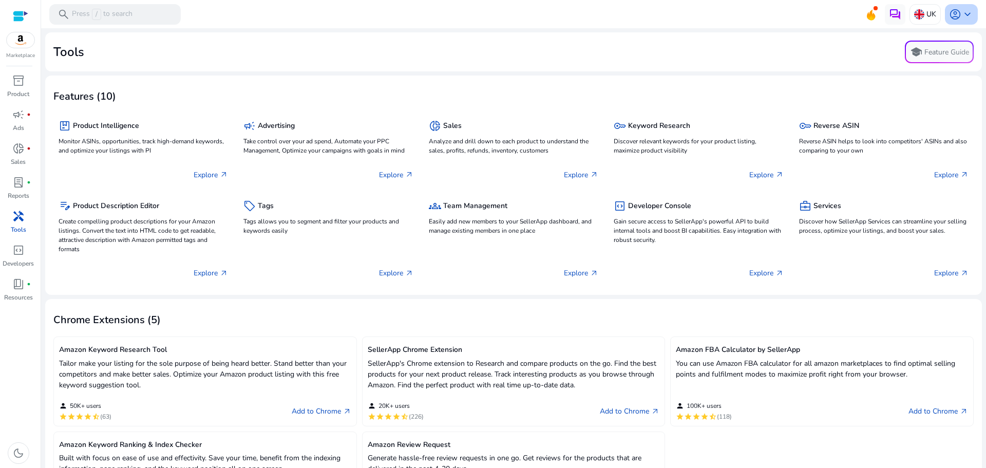
click at [962, 11] on span "keyboard_arrow_down" at bounding box center [968, 14] width 12 height 12
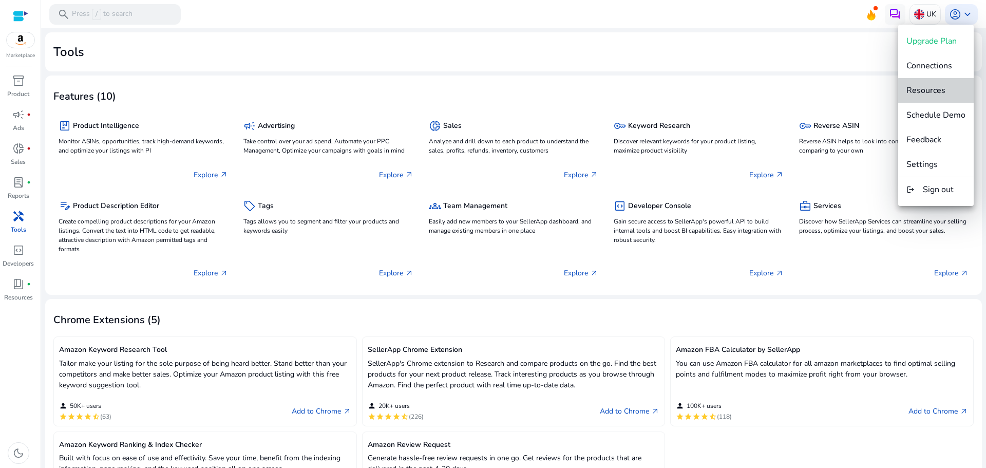
click at [960, 92] on span "Resources" at bounding box center [936, 90] width 59 height 11
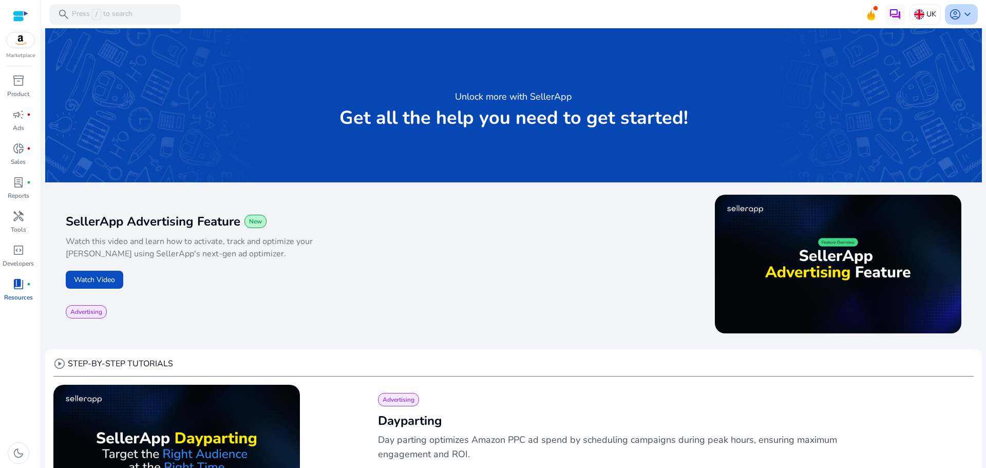
click at [967, 18] on span "keyboard_arrow_down" at bounding box center [968, 14] width 12 height 12
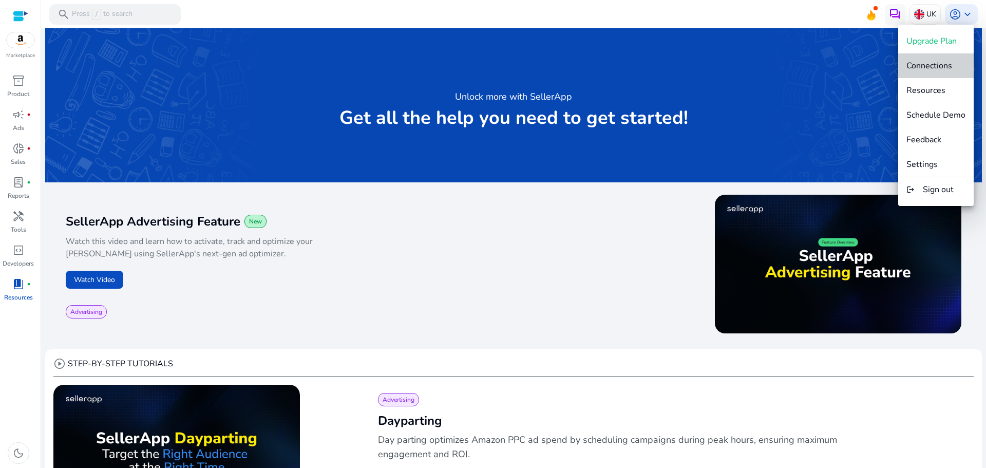
click at [948, 61] on span "Connections" at bounding box center [930, 65] width 46 height 11
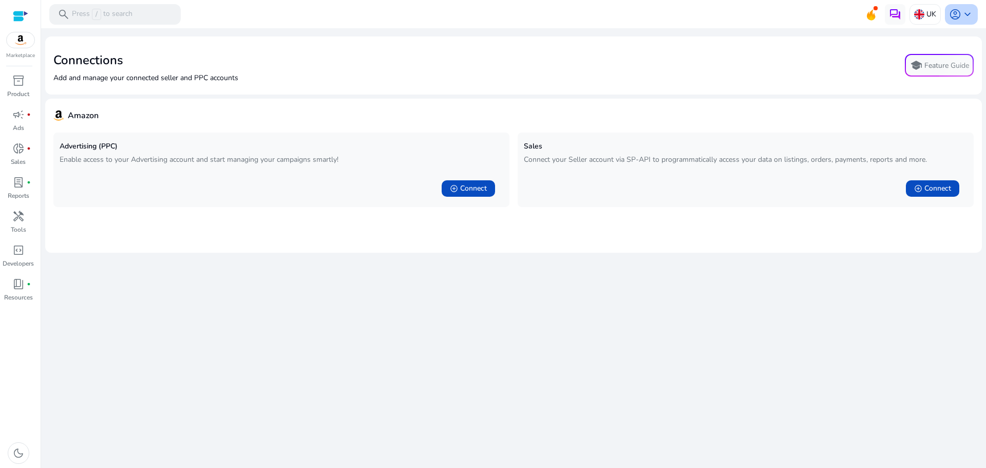
click at [969, 14] on span "keyboard_arrow_down" at bounding box center [968, 14] width 12 height 12
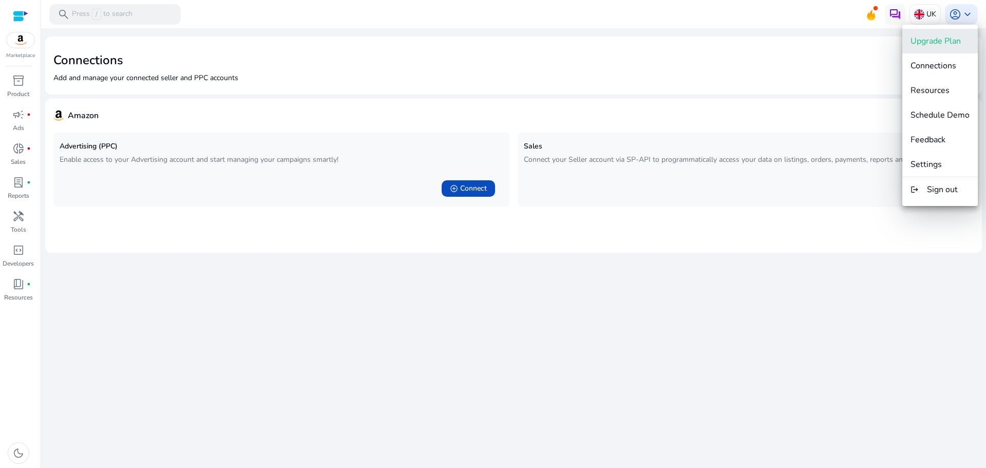
click at [954, 39] on span "Upgrade Plan" at bounding box center [936, 40] width 50 height 11
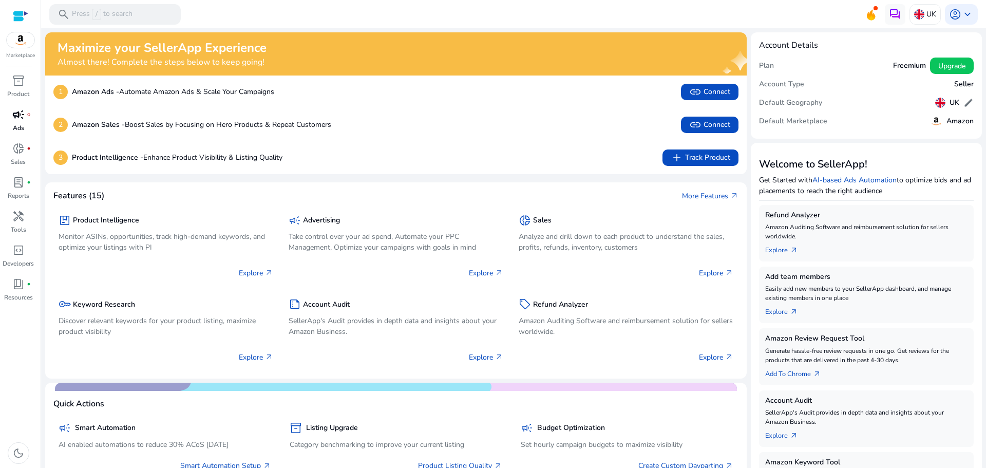
click at [20, 124] on p "Ads" at bounding box center [18, 127] width 11 height 9
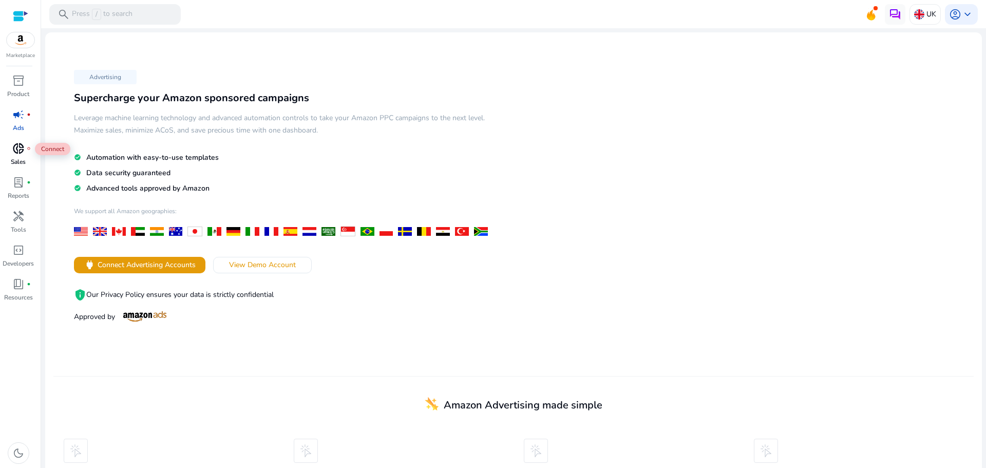
click at [26, 153] on div "donut_small fiber_manual_record" at bounding box center [18, 148] width 29 height 16
